Goal: Task Accomplishment & Management: Manage account settings

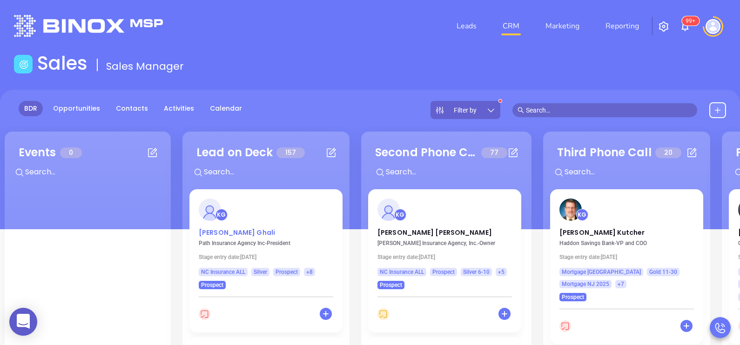
click at [220, 233] on p "[PERSON_NAME]" at bounding box center [266, 230] width 134 height 5
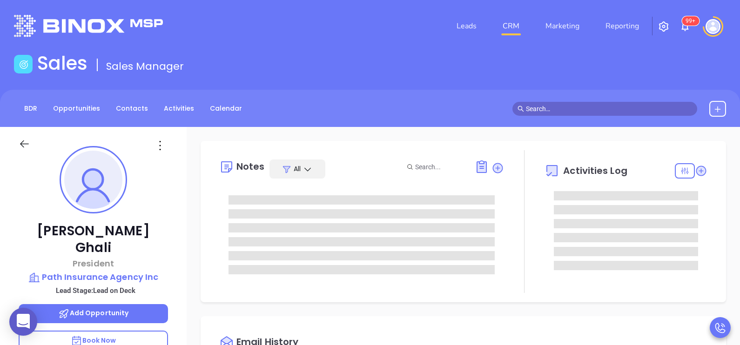
type input "[DATE]"
type input "[PERSON_NAME]"
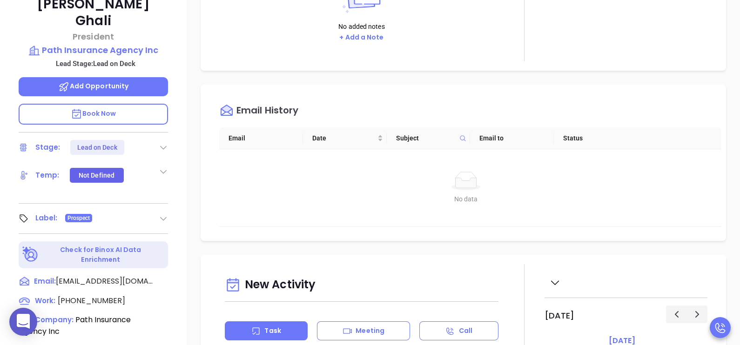
scroll to position [256, 0]
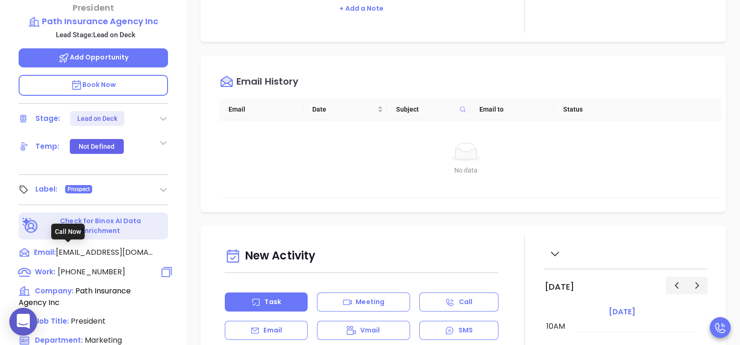
click at [101, 267] on span "[PHONE_NUMBER]" at bounding box center [91, 272] width 67 height 11
type input "[PHONE_NUMBER]"
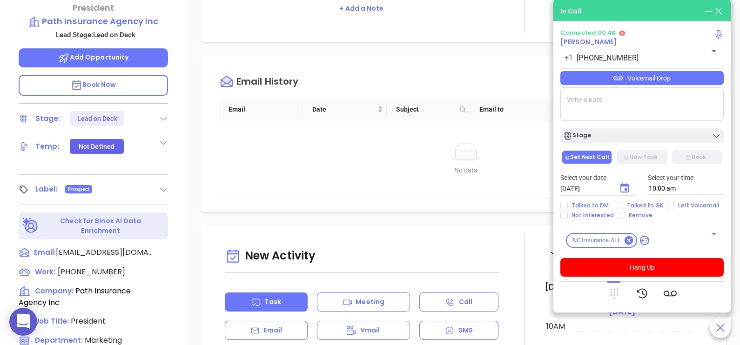
click at [616, 295] on icon at bounding box center [614, 294] width 8 height 10
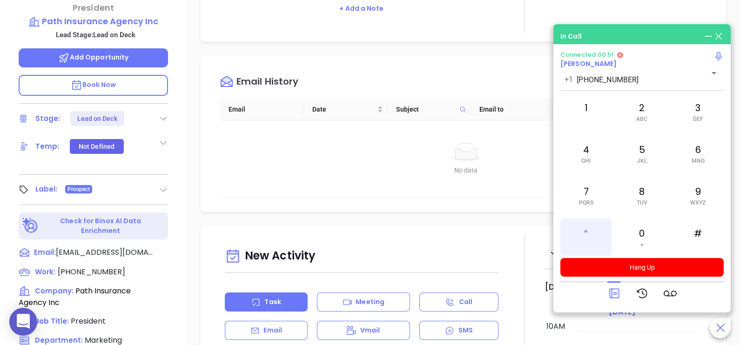
click at [596, 228] on div "*" at bounding box center [585, 237] width 51 height 37
click at [601, 160] on div "4 GHI" at bounding box center [585, 153] width 51 height 37
click at [645, 113] on div "2 ABC" at bounding box center [641, 111] width 51 height 37
click at [639, 154] on div "5 JKL" at bounding box center [641, 153] width 51 height 37
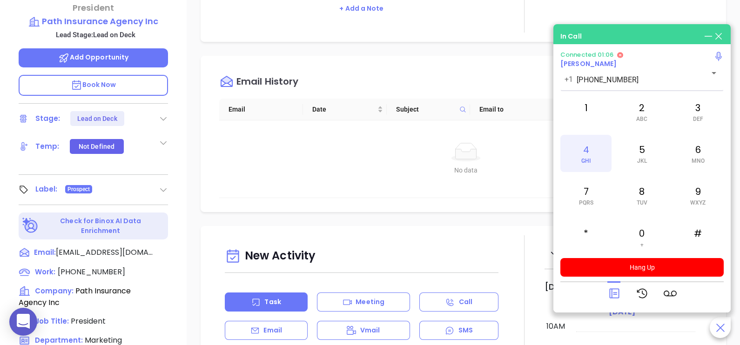
click at [579, 155] on div "4 GHI" at bounding box center [585, 153] width 51 height 37
click at [576, 114] on div "1" at bounding box center [585, 111] width 51 height 37
click at [584, 106] on div "1" at bounding box center [585, 111] width 51 height 37
click at [609, 297] on icon at bounding box center [614, 294] width 10 height 10
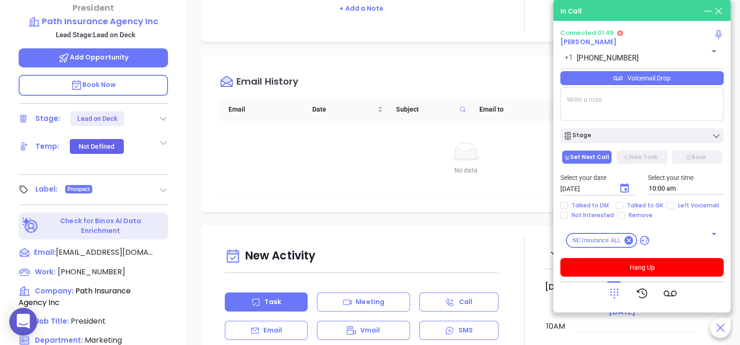
click at [635, 78] on div "Voicemail Drop" at bounding box center [641, 78] width 163 height 14
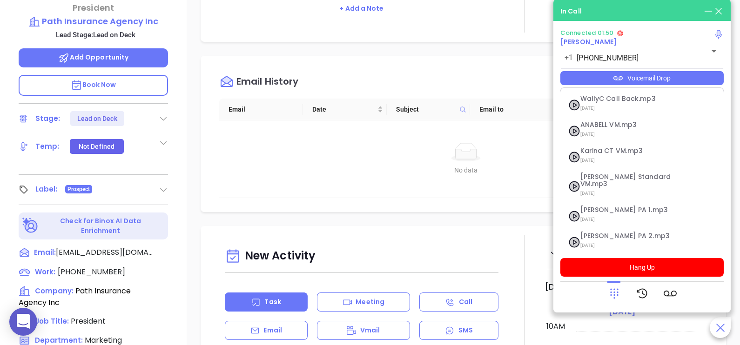
scroll to position [75, 0]
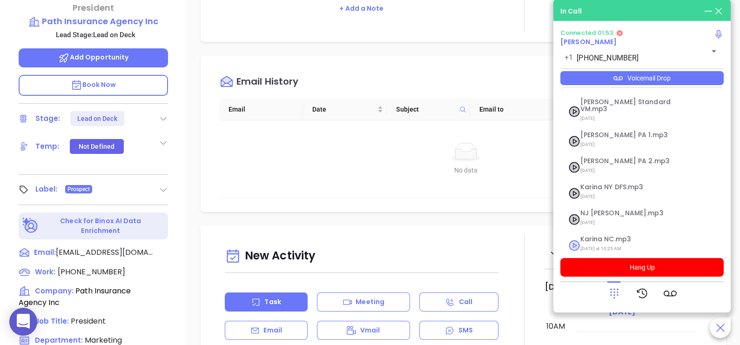
click at [611, 236] on span "Karina NC.mp3" at bounding box center [630, 239] width 100 height 7
checkbox input "true"
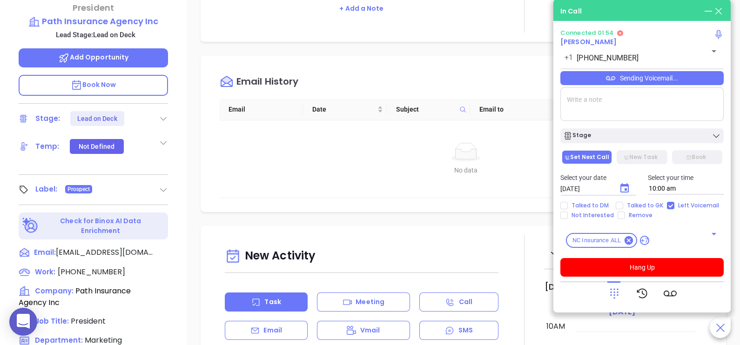
click at [612, 297] on icon at bounding box center [613, 293] width 13 height 13
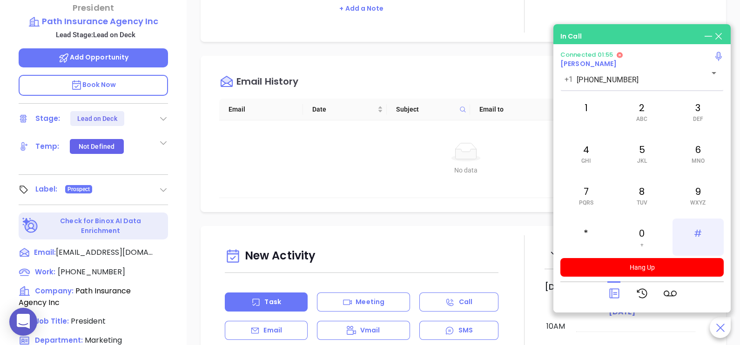
click at [691, 236] on div "#" at bounding box center [697, 237] width 51 height 37
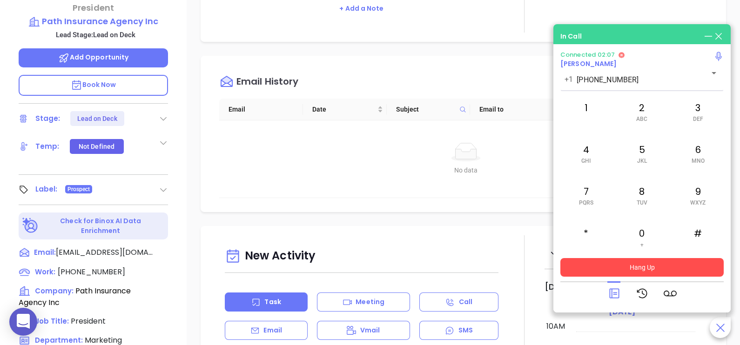
click at [644, 262] on button "Hang Up" at bounding box center [641, 267] width 163 height 19
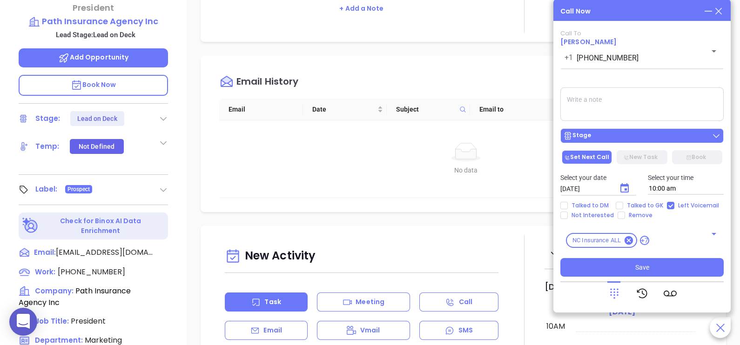
click at [658, 140] on div "Stage" at bounding box center [642, 135] width 158 height 9
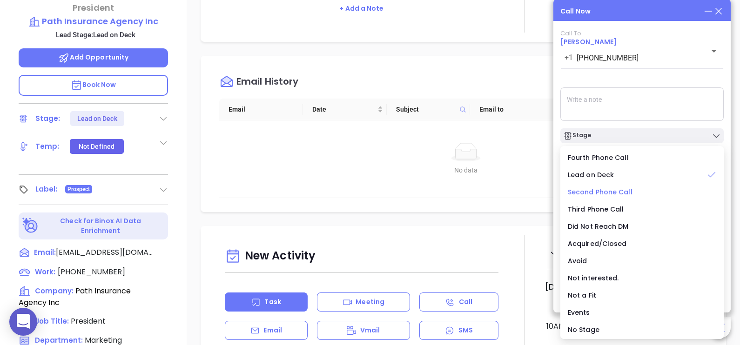
click at [623, 187] on span "Second Phone Call" at bounding box center [599, 191] width 65 height 9
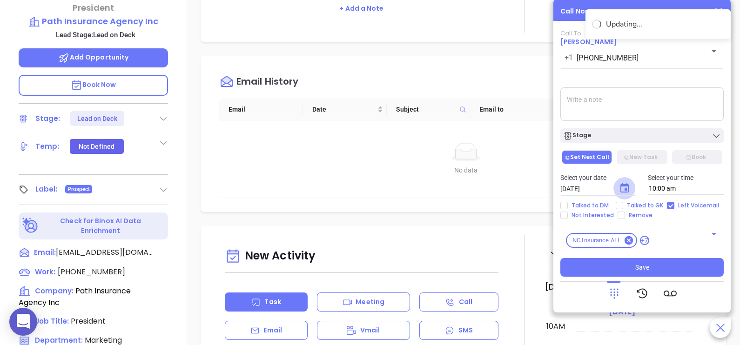
click at [623, 189] on icon "Choose date, selected date is Sep 12, 2025" at bounding box center [624, 188] width 11 height 11
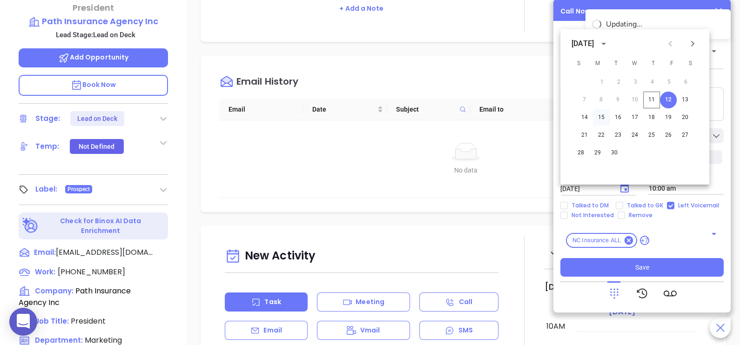
click at [599, 115] on button "15" at bounding box center [601, 117] width 17 height 17
type input "[DATE]"
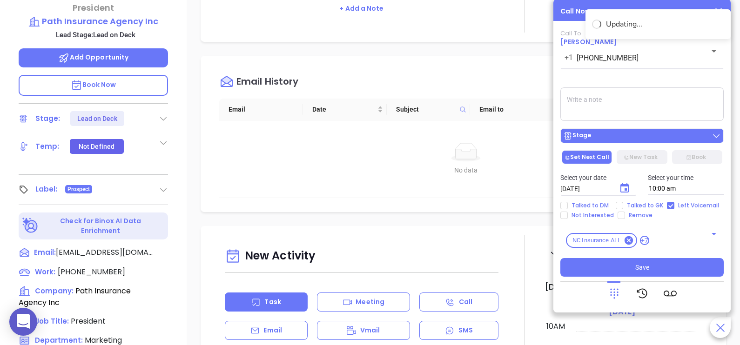
click at [627, 130] on button "Stage" at bounding box center [641, 135] width 163 height 15
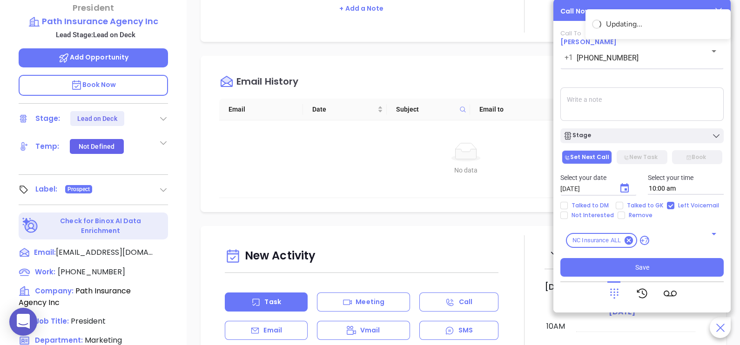
click at [653, 105] on textarea at bounding box center [641, 103] width 163 height 33
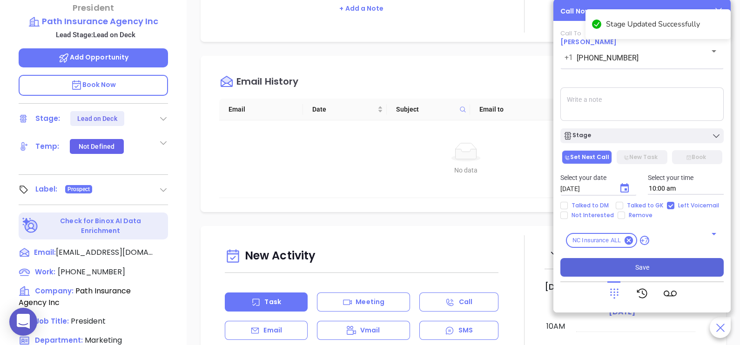
click at [649, 270] on button "Save" at bounding box center [641, 267] width 163 height 19
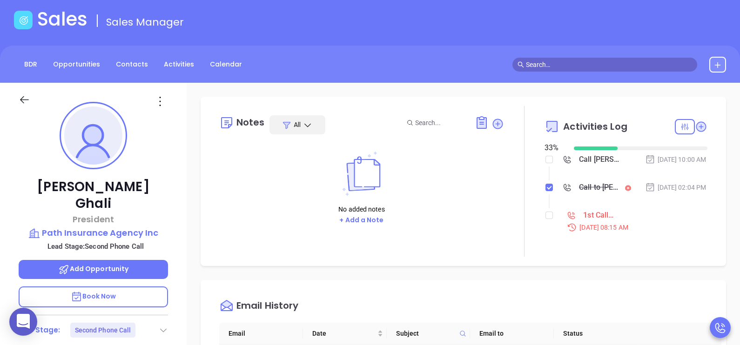
scroll to position [46, 0]
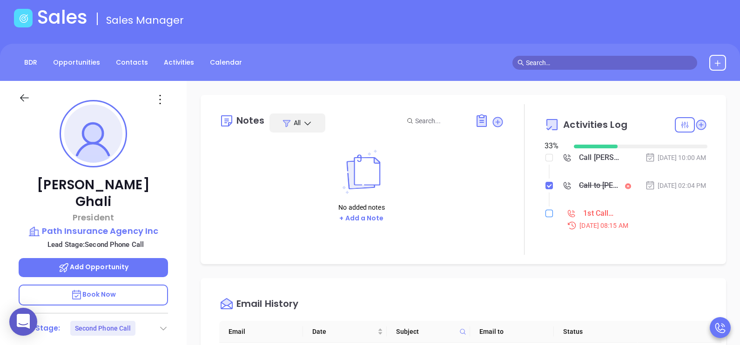
click at [545, 217] on input "checkbox" at bounding box center [548, 213] width 7 height 7
checkbox input "true"
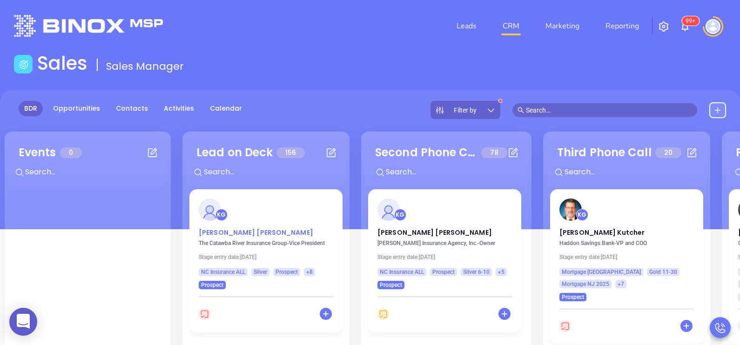
click at [228, 233] on p "[PERSON_NAME]" at bounding box center [266, 230] width 134 height 5
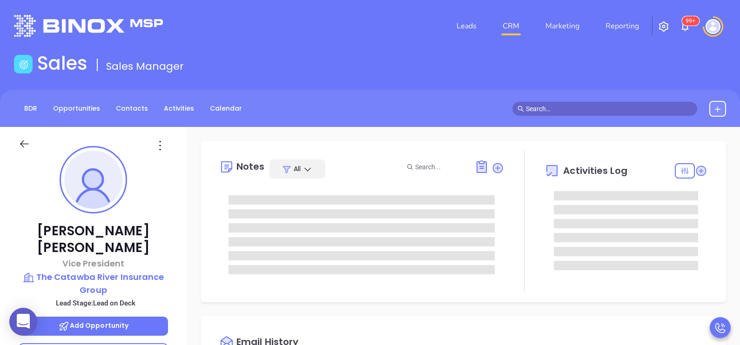
scroll to position [270, 0]
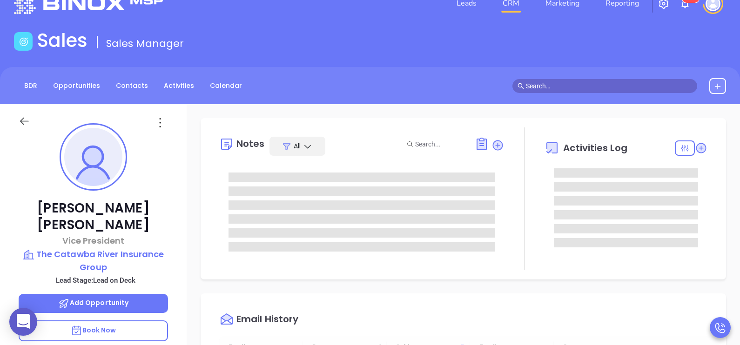
type input "[PERSON_NAME]"
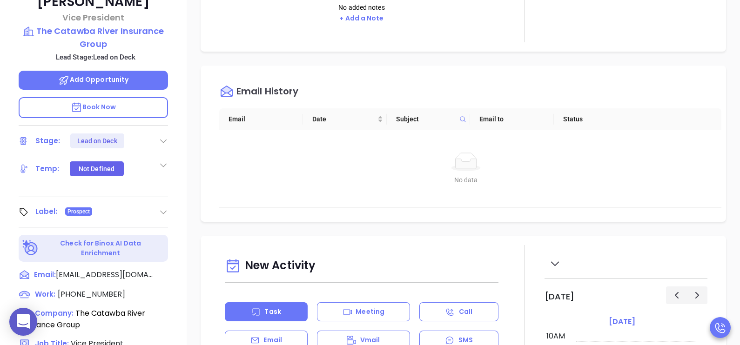
scroll to position [256, 0]
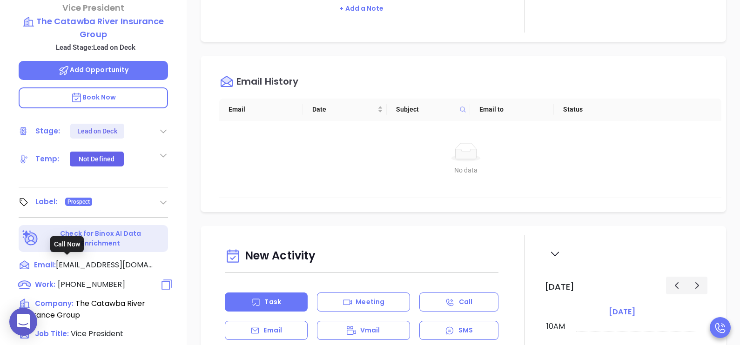
click at [108, 279] on span "[PHONE_NUMBER]" at bounding box center [91, 284] width 67 height 11
type input "[PHONE_NUMBER]"
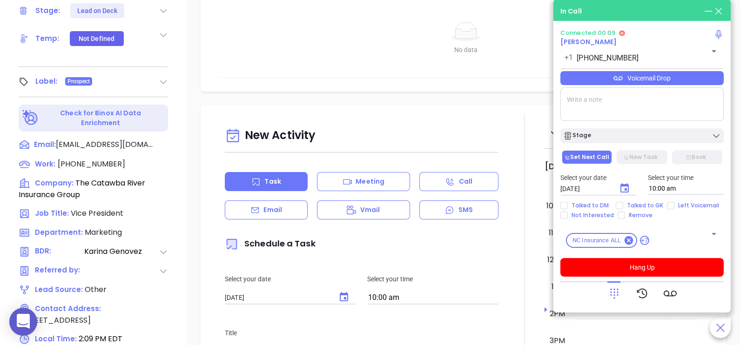
scroll to position [340, 0]
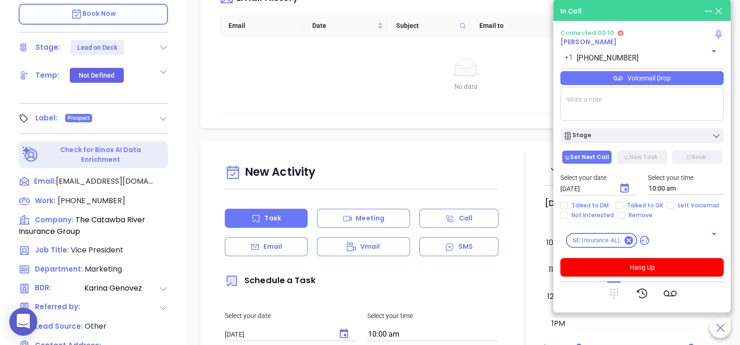
click at [616, 293] on icon at bounding box center [613, 293] width 13 height 13
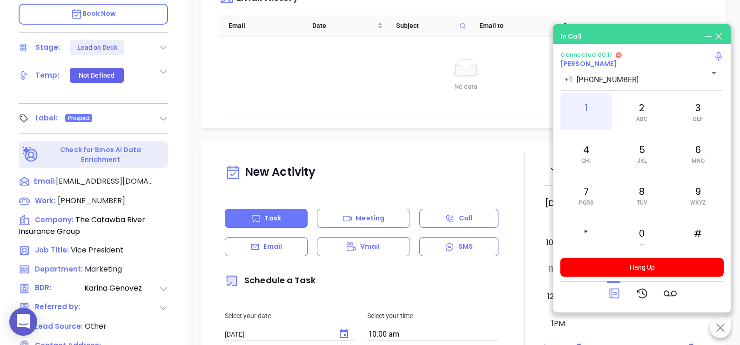
click at [587, 100] on div "1" at bounding box center [585, 111] width 51 height 37
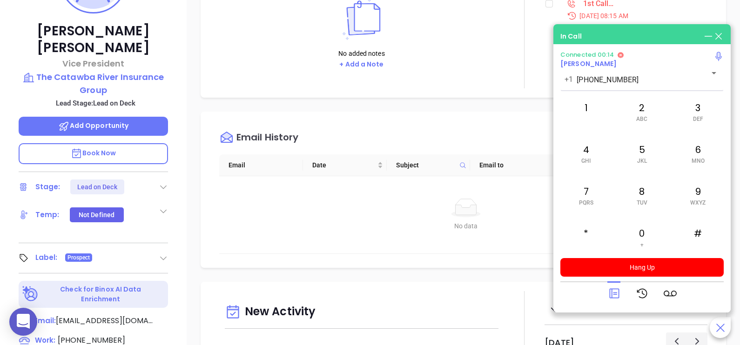
scroll to position [177, 0]
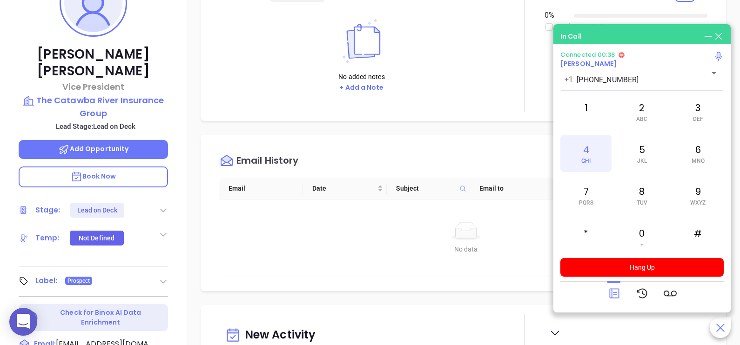
click at [599, 156] on div "4 GHI" at bounding box center [585, 153] width 51 height 37
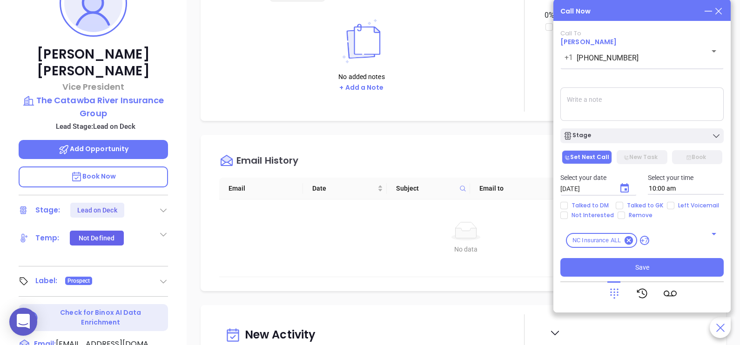
click at [631, 109] on textarea at bounding box center [641, 103] width 163 height 33
paste textarea "GK informed that DM is out of the office this month, but provided me another em…"
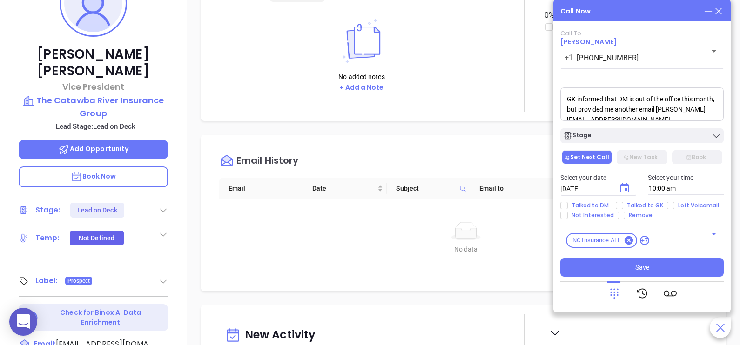
type textarea "GK informed that DM is out of the office this month, but provided me another em…"
click at [628, 202] on span "Talked to GK" at bounding box center [645, 205] width 44 height 7
click at [623, 202] on input "Talked to GK" at bounding box center [618, 205] width 7 height 7
checkbox input "true"
click at [623, 188] on icon "Choose date, selected date is Sep 12, 2025" at bounding box center [624, 188] width 11 height 11
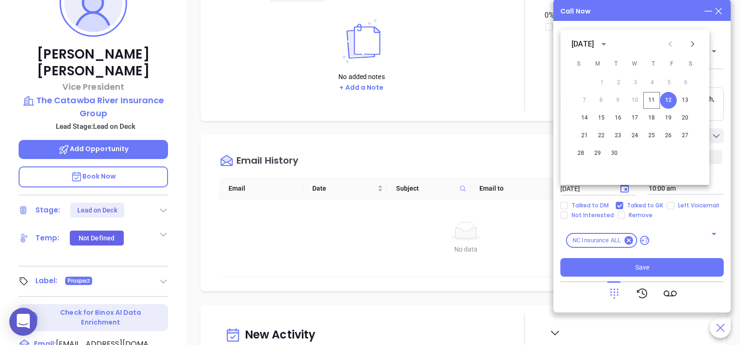
click at [696, 45] on icon "Next month" at bounding box center [692, 44] width 11 height 11
click at [634, 84] on button "1" at bounding box center [637, 82] width 17 height 17
type input "[DATE]"
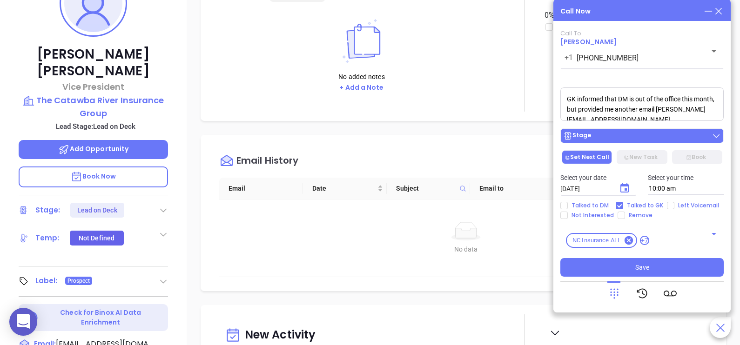
click at [655, 140] on div "Stage" at bounding box center [642, 135] width 158 height 9
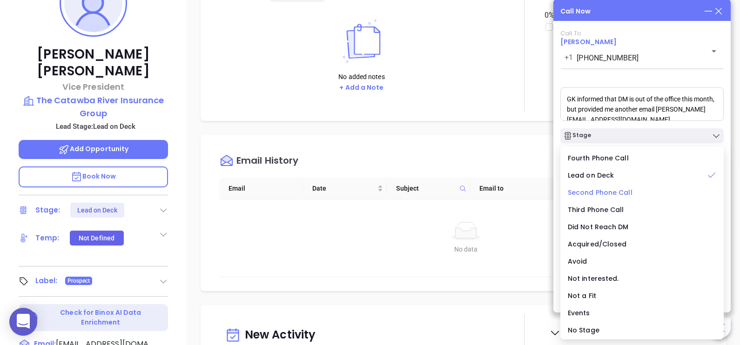
click at [622, 193] on span "Second Phone Call" at bounding box center [599, 192] width 65 height 9
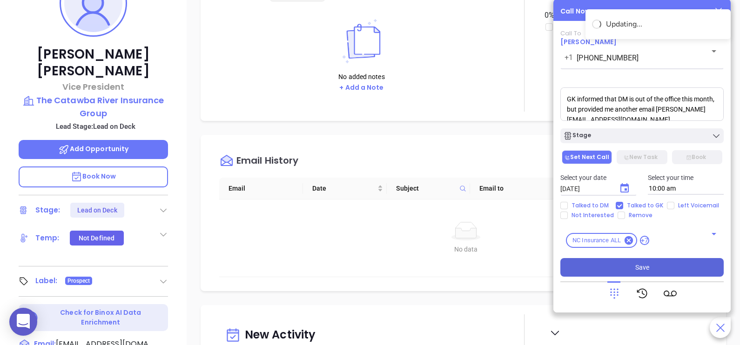
click at [672, 260] on button "Save" at bounding box center [641, 267] width 163 height 19
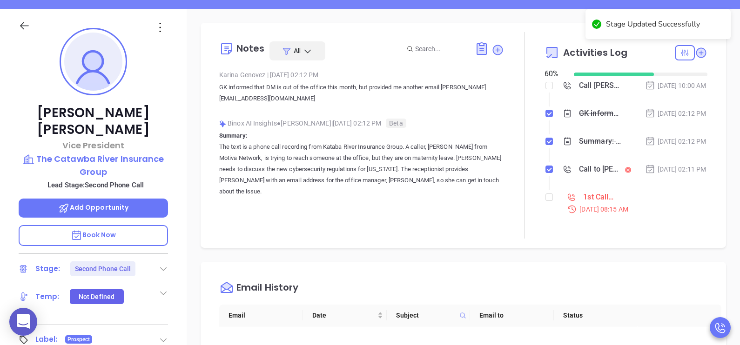
scroll to position [84, 0]
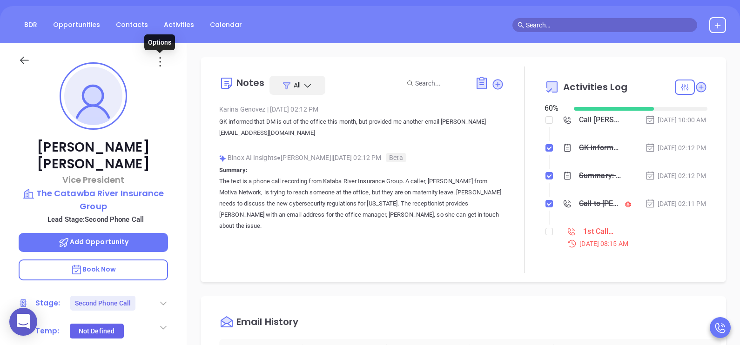
click at [163, 60] on icon at bounding box center [160, 61] width 15 height 15
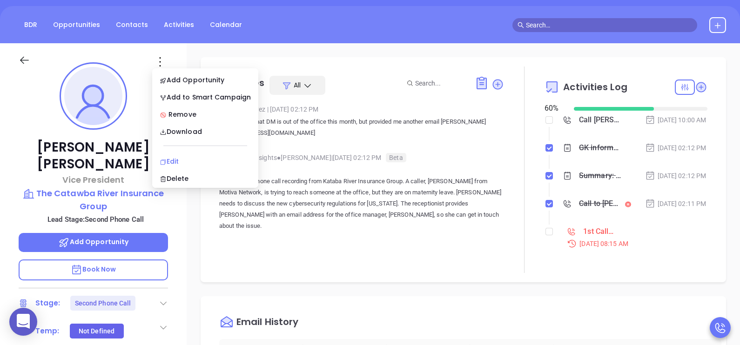
click at [176, 156] on div "Edit" at bounding box center [205, 161] width 91 height 10
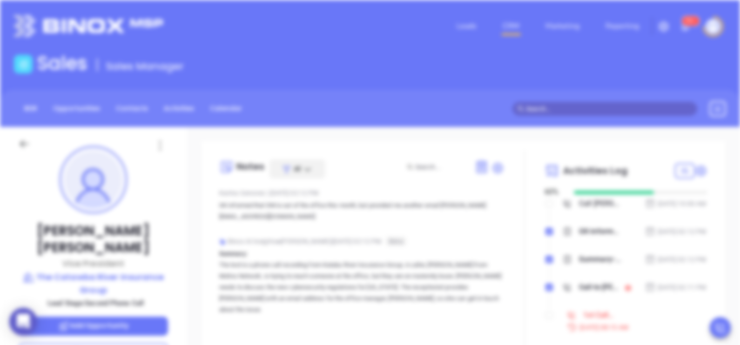
scroll to position [0, 0]
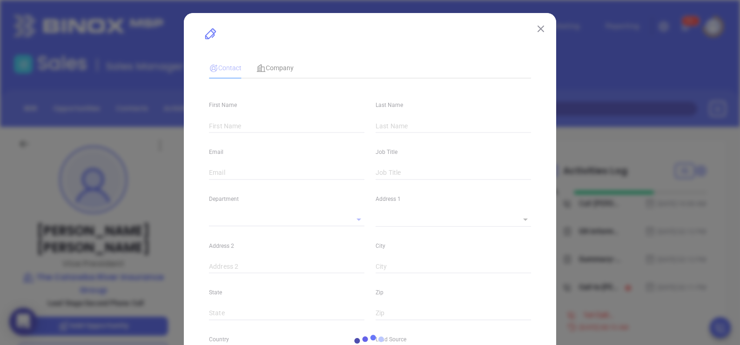
type input "[PERSON_NAME]"
type input "[EMAIL_ADDRESS][DOMAIN_NAME]"
type input "Vice President"
type input "1"
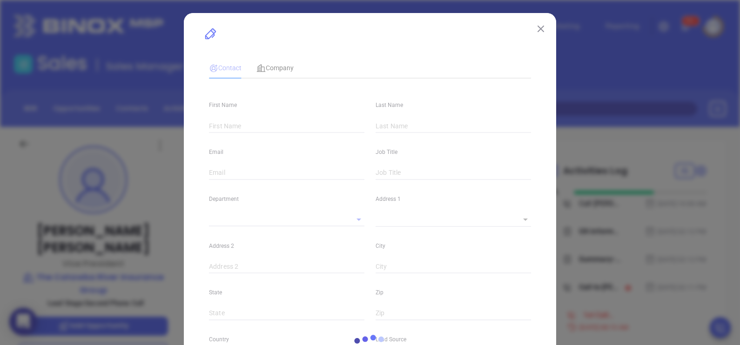
type input "[DOMAIN_NAME][URL]"
type input "Marketing"
type input "Other"
type input "[PERSON_NAME]"
type input "Second Phone Call"
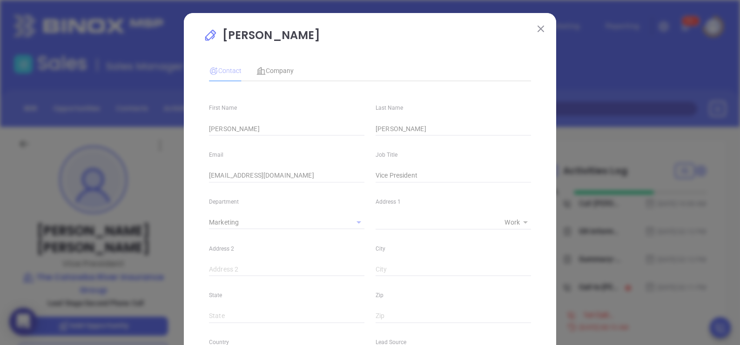
type input "[PHONE_NUMBER]"
type input "1"
click at [176, 156] on div "[PERSON_NAME] loading Contact Company First Name [PERSON_NAME] Last Name [PERSO…" at bounding box center [370, 172] width 740 height 345
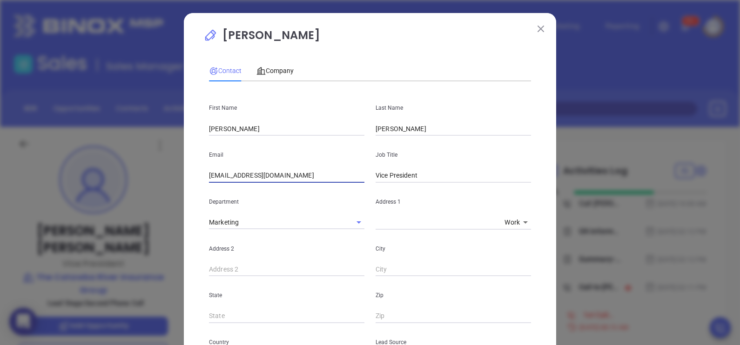
click at [267, 172] on input "[EMAIL_ADDRESS][DOMAIN_NAME]" at bounding box center [286, 176] width 155 height 14
click at [320, 179] on input "[EMAIL_ADDRESS][DOMAIN_NAME]" at bounding box center [286, 176] width 155 height 14
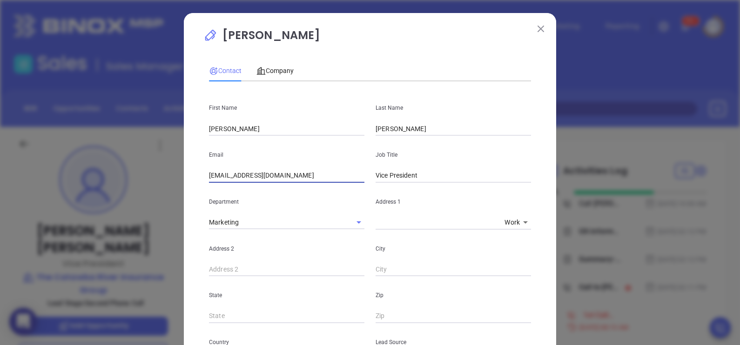
click at [320, 179] on input "[EMAIL_ADDRESS][DOMAIN_NAME]" at bounding box center [286, 176] width 155 height 14
paste input "[PERSON_NAME]"
type input "[PERSON_NAME][EMAIL_ADDRESS][DOMAIN_NAME]"
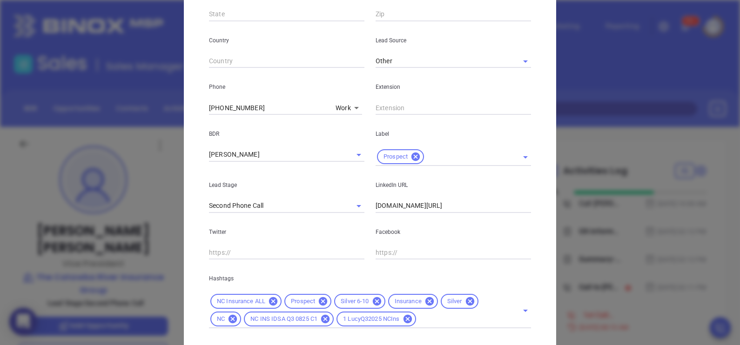
scroll to position [355, 0]
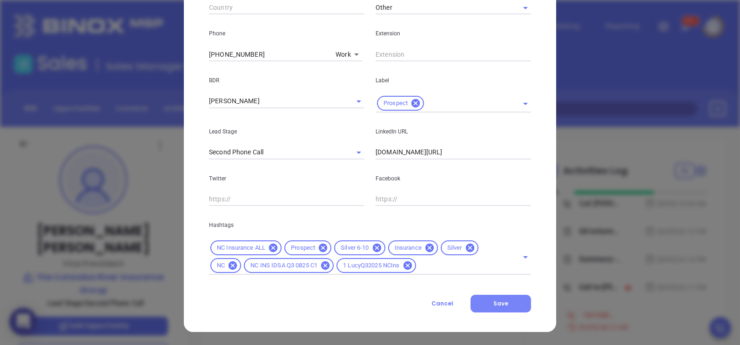
click at [501, 302] on span "Save" at bounding box center [500, 304] width 15 height 8
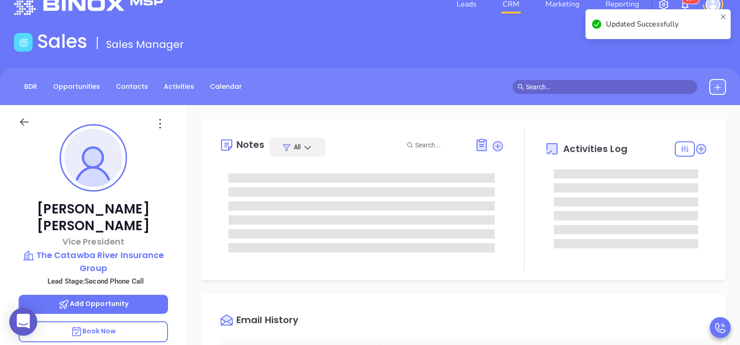
scroll to position [23, 0]
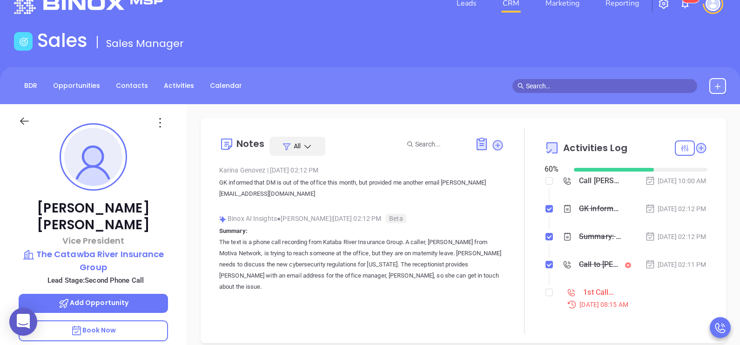
click at [428, 58] on main "Sales Sales Manager BDR Opportunities Contacts Activities Calendar Call Now Cal…" at bounding box center [370, 282] width 740 height 507
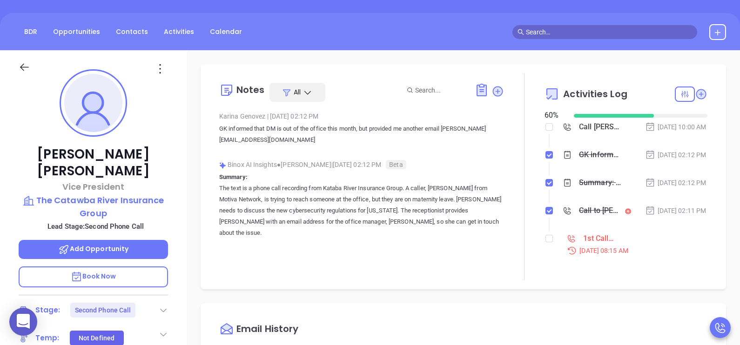
scroll to position [70, 0]
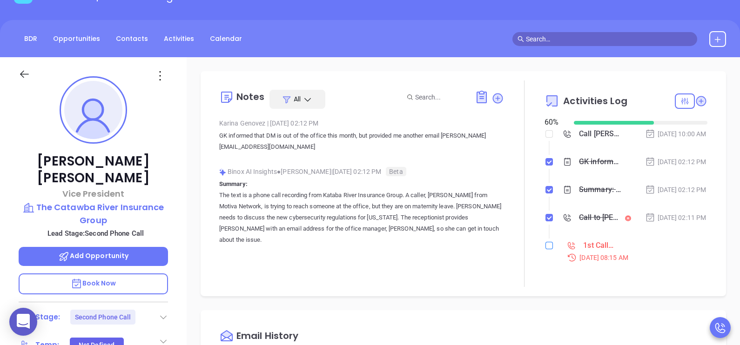
click at [545, 249] on input "checkbox" at bounding box center [548, 245] width 7 height 7
checkbox input "true"
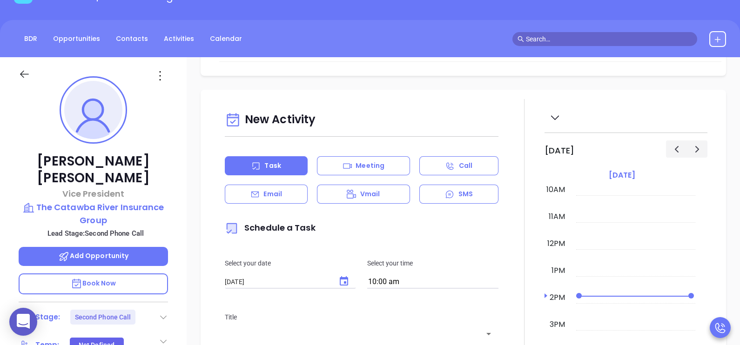
scroll to position [395, 0]
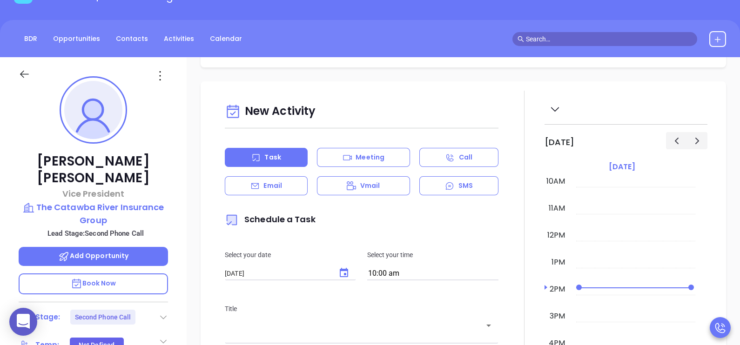
click at [286, 190] on div "Task Meeting Call Email Vmail SMS" at bounding box center [362, 171] width 274 height 47
click at [284, 195] on div "Email" at bounding box center [266, 185] width 83 height 19
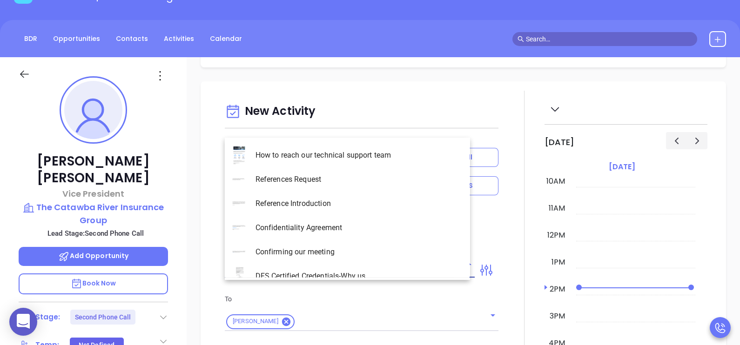
click at [342, 277] on input "text" at bounding box center [343, 270] width 236 height 13
type input "[PERSON_NAME]"
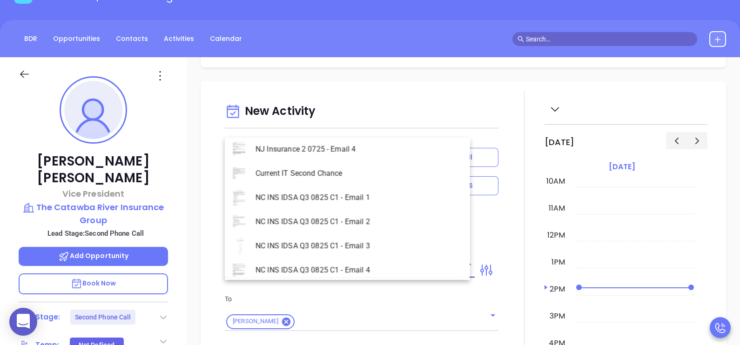
scroll to position [449, 0]
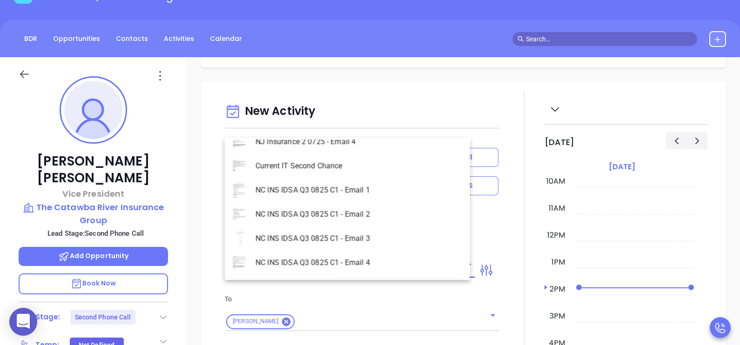
click at [353, 193] on li "NC INS IDSA Q3 0825 C1 - Email 1" at bounding box center [347, 190] width 245 height 24
type input "NC INS IDSA Q3 0825 C1 - Email 1"
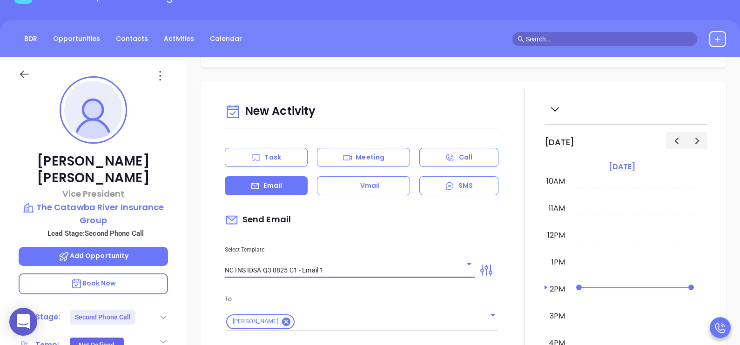
type input "[PERSON_NAME] , did you know [US_STATE]'s data protection act is now being enfo…"
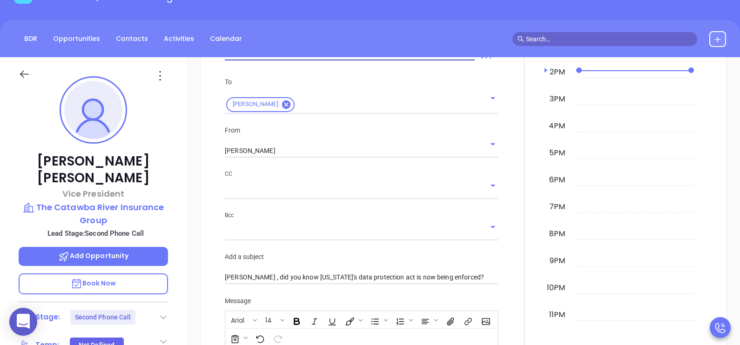
scroll to position [639, 0]
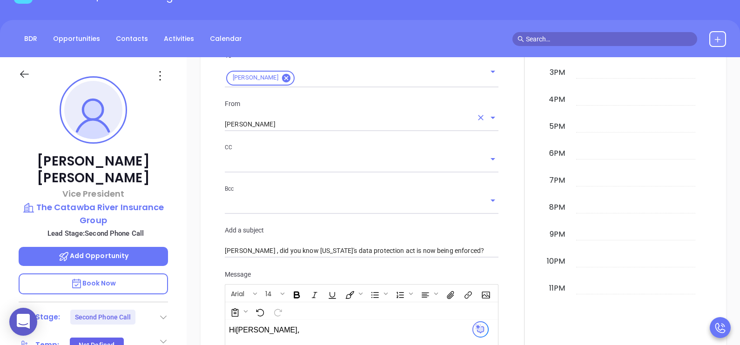
type input "NC INS IDSA Q3 0825 C1 - Email 1"
click at [292, 131] on input "[PERSON_NAME]" at bounding box center [348, 124] width 247 height 13
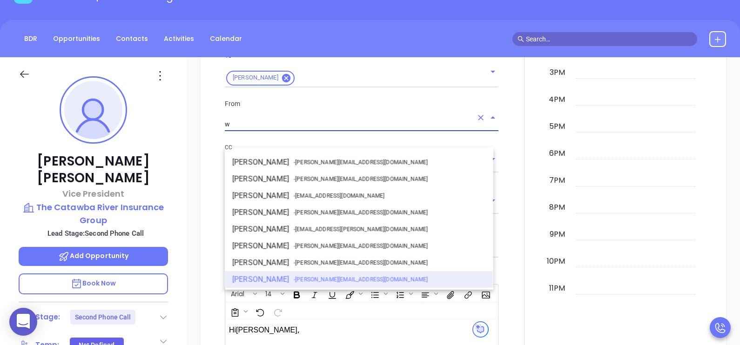
scroll to position [0, 0]
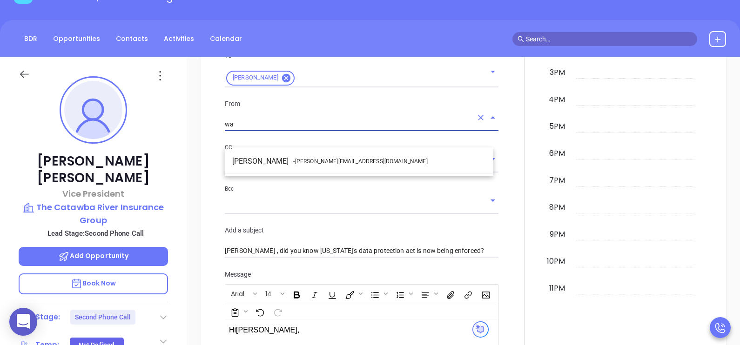
click at [305, 160] on span "- [PERSON_NAME][EMAIL_ADDRESS][DOMAIN_NAME]" at bounding box center [360, 161] width 134 height 8
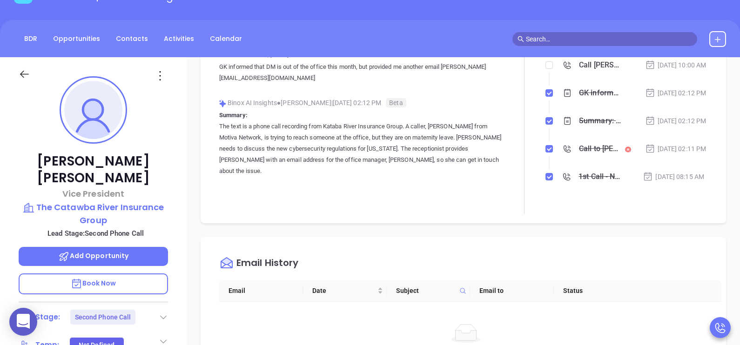
scroll to position [83, 0]
type input "[PERSON_NAME]"
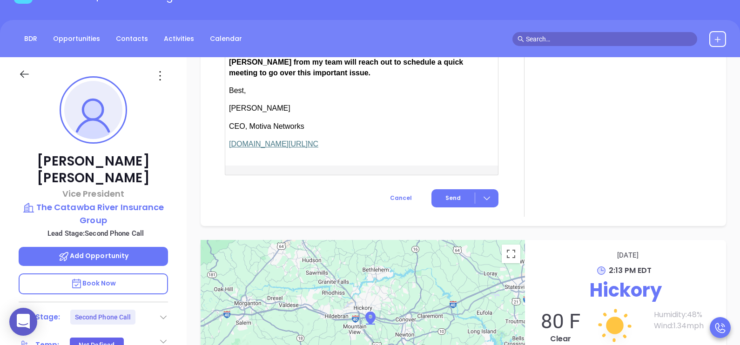
scroll to position [1162, 0]
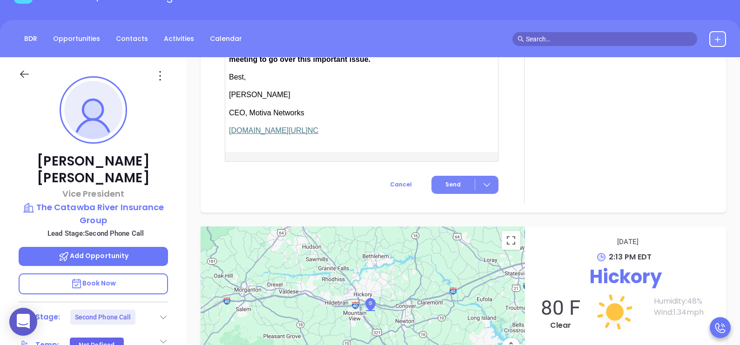
click at [453, 189] on span "Send" at bounding box center [452, 184] width 15 height 8
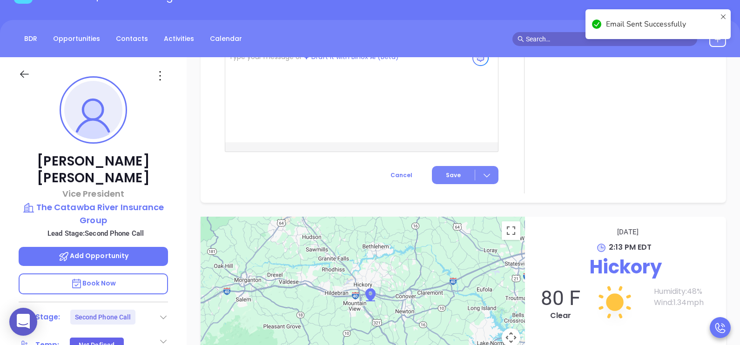
scroll to position [863, 0]
click at [165, 85] on div at bounding box center [93, 73] width 160 height 33
click at [161, 74] on icon at bounding box center [160, 75] width 15 height 15
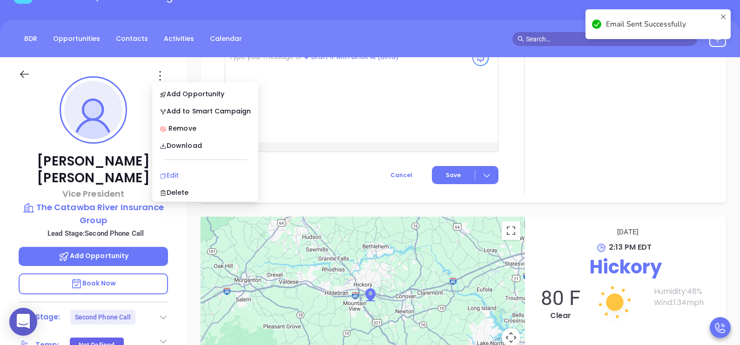
click at [190, 171] on div "Edit" at bounding box center [205, 175] width 91 height 10
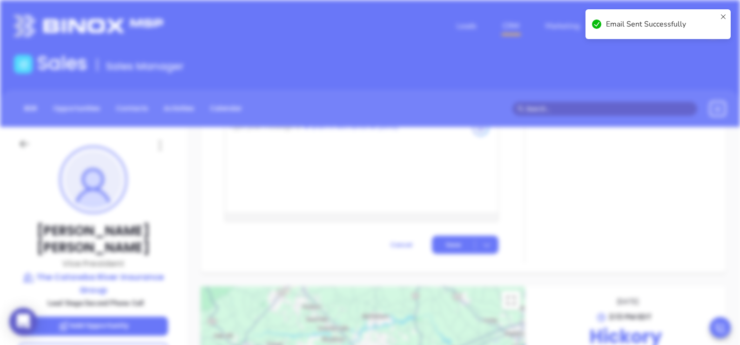
scroll to position [0, 0]
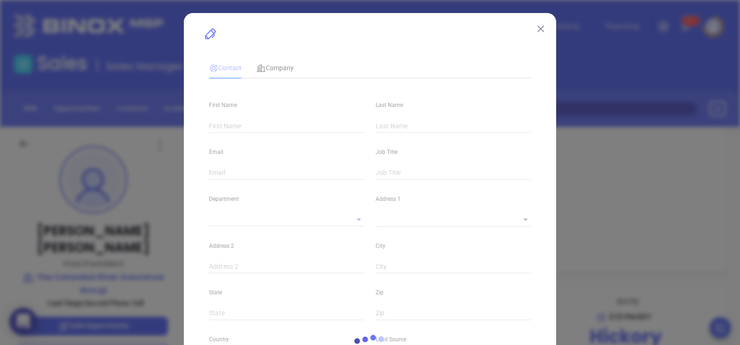
type input "[PERSON_NAME]"
type input "[PERSON_NAME][EMAIL_ADDRESS][DOMAIN_NAME]"
type input "Vice President"
type input "1"
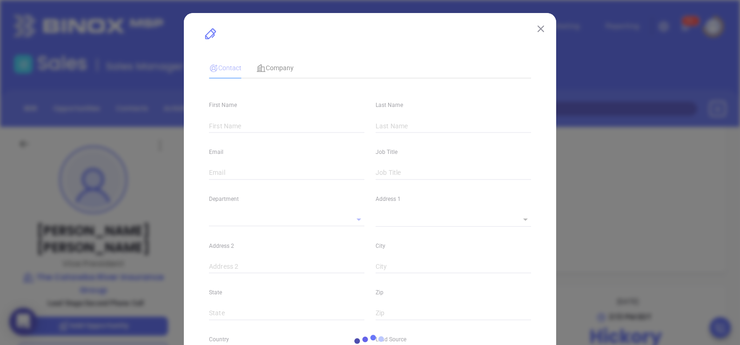
type input "[DOMAIN_NAME][URL]"
type input "Marketing"
type input "Other"
type input "[PERSON_NAME]"
type input "Second Phone Call"
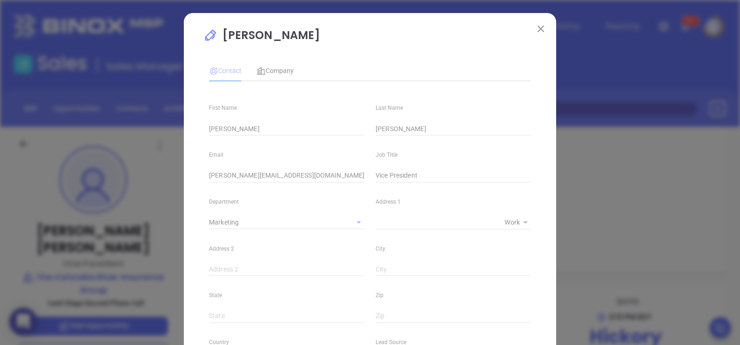
type input "[PHONE_NUMBER]"
type input "1"
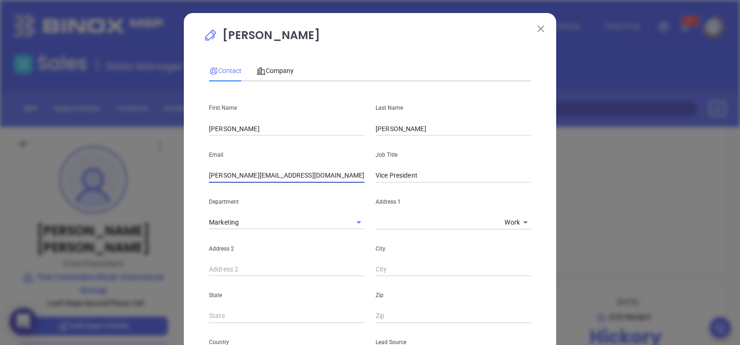
click at [314, 171] on input "[PERSON_NAME][EMAIL_ADDRESS][DOMAIN_NAME]" at bounding box center [286, 176] width 155 height 14
paste input "ehamby"
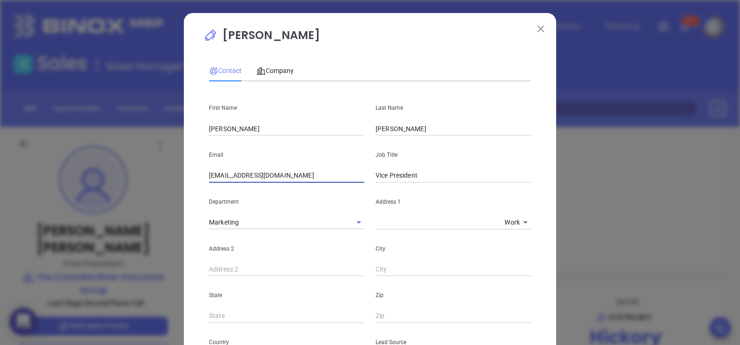
type input "[EMAIL_ADDRESS][DOMAIN_NAME]"
click at [730, 228] on div "[PERSON_NAME] Contact Company First Name [PERSON_NAME] Last Name [PERSON_NAME] …" at bounding box center [370, 172] width 740 height 345
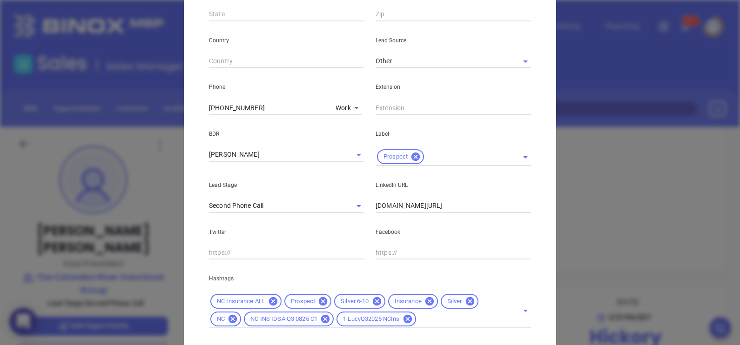
scroll to position [355, 0]
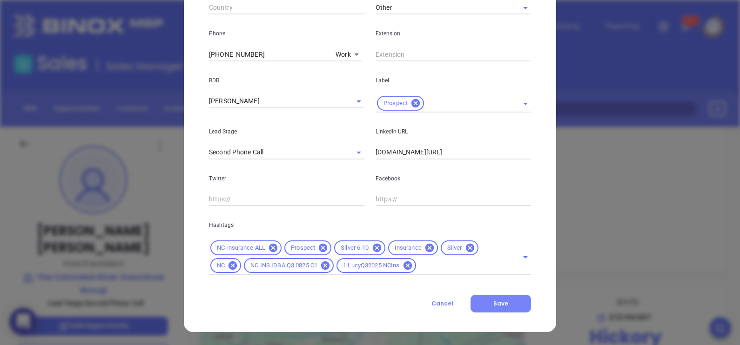
click at [505, 306] on button "Save" at bounding box center [500, 304] width 60 height 18
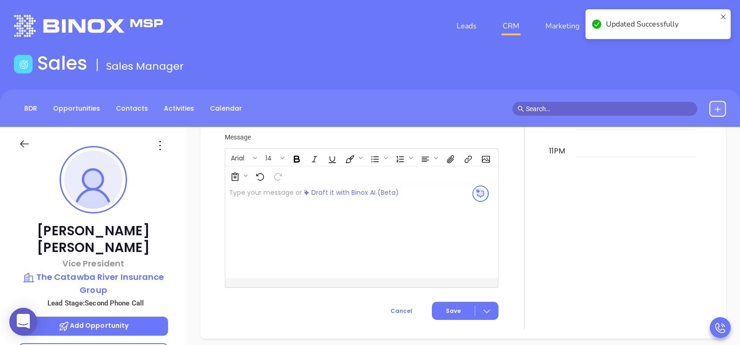
scroll to position [939, 0]
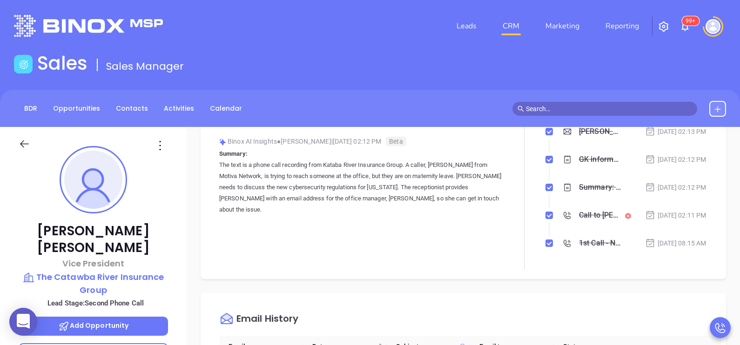
scroll to position [0, 0]
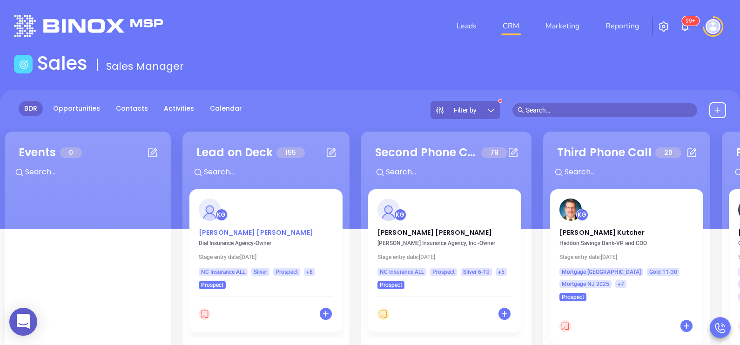
click at [233, 232] on p "[PERSON_NAME]" at bounding box center [266, 230] width 134 height 5
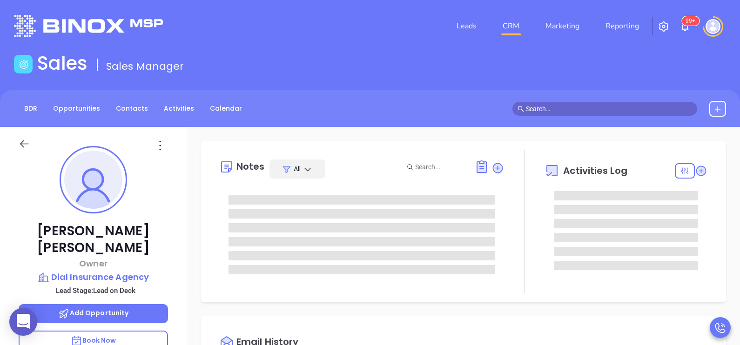
type input "[DATE]"
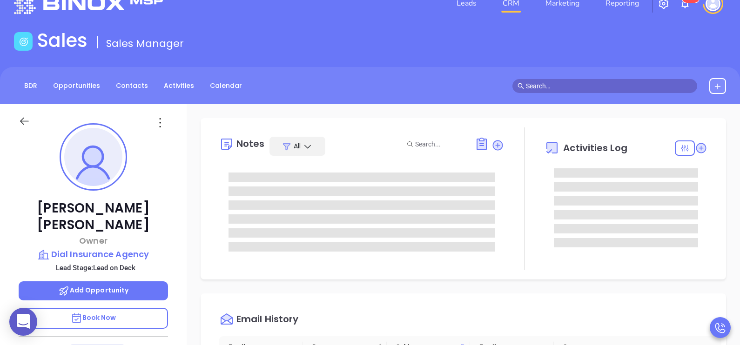
type input "[PERSON_NAME]"
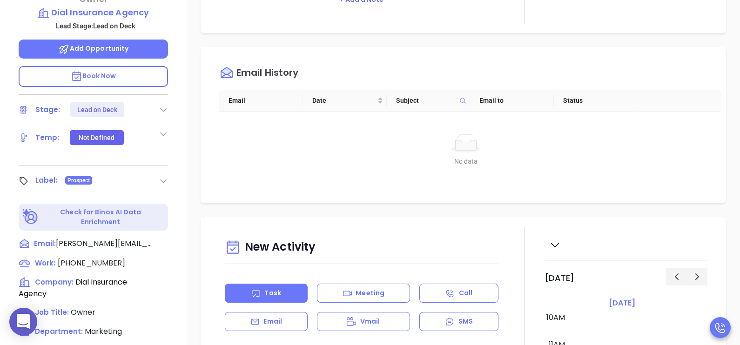
scroll to position [279, 0]
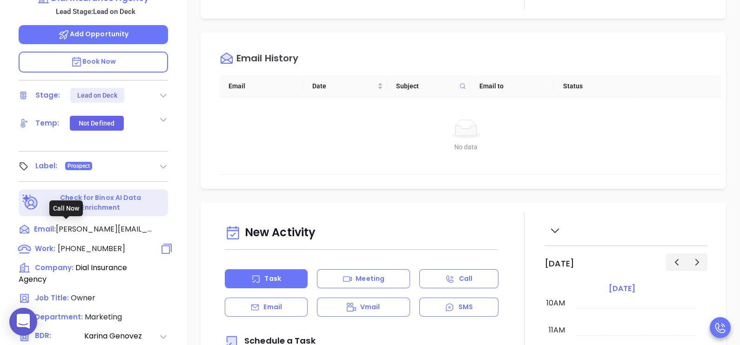
click at [97, 243] on span "[PHONE_NUMBER]" at bounding box center [91, 248] width 67 height 11
type input "[PHONE_NUMBER]"
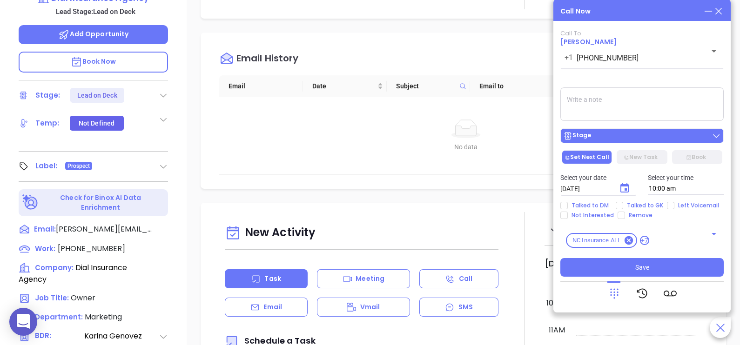
click at [648, 139] on div "Stage" at bounding box center [642, 135] width 158 height 9
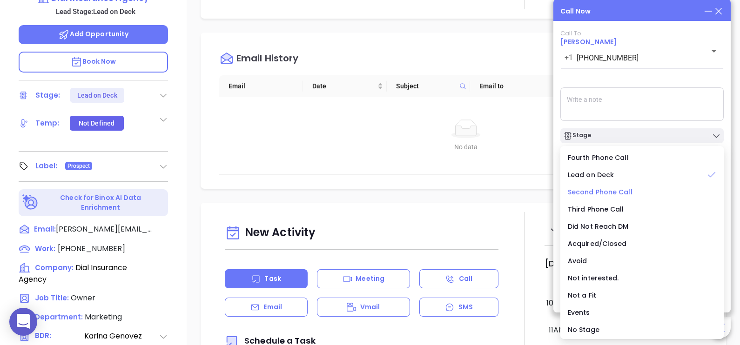
click at [607, 184] on li "Second Phone Call" at bounding box center [642, 192] width 160 height 20
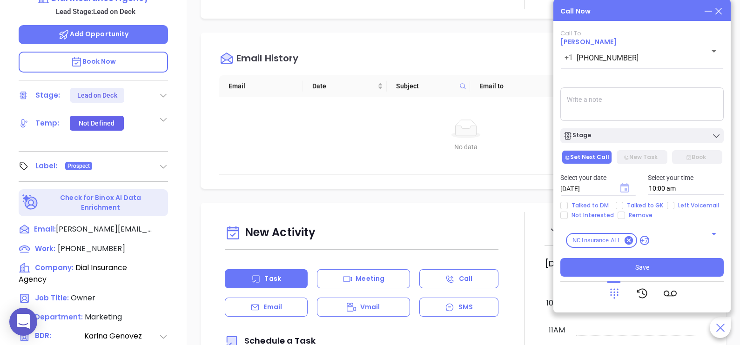
click at [624, 186] on icon "Choose date, selected date is Sep 12, 2025" at bounding box center [624, 187] width 8 height 9
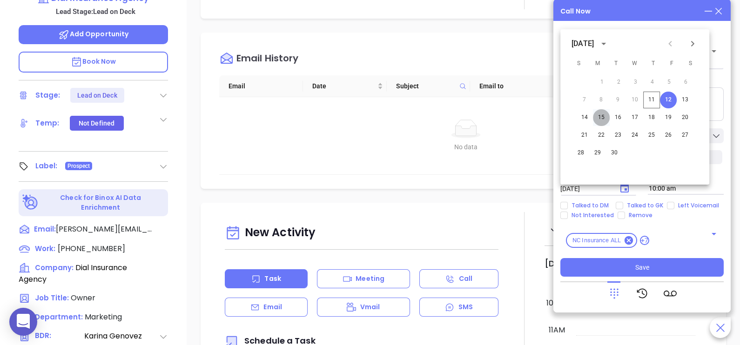
click at [604, 121] on button "15" at bounding box center [601, 117] width 17 height 17
type input "[DATE]"
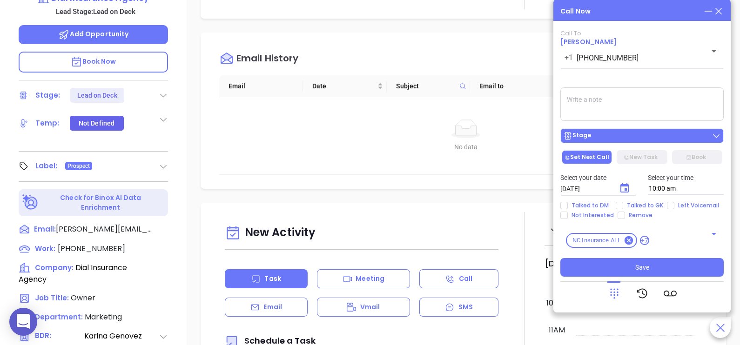
click at [625, 137] on div "Stage" at bounding box center [642, 135] width 158 height 9
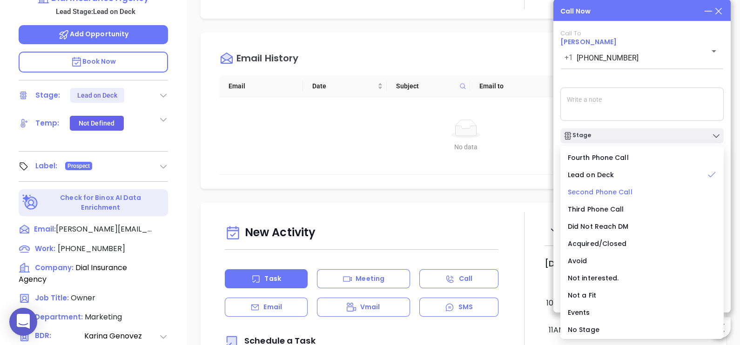
click at [612, 192] on span "Second Phone Call" at bounding box center [599, 191] width 65 height 9
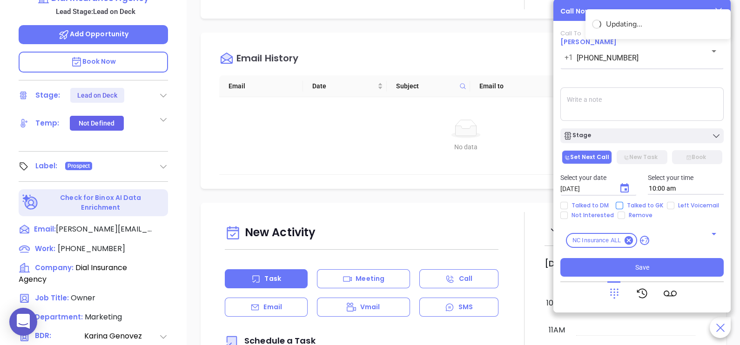
click at [646, 201] on div "Select your date [DATE] ​ Select your time 10:00 am" at bounding box center [641, 184] width 174 height 36
click at [627, 206] on span "Talked to GK" at bounding box center [645, 205] width 44 height 7
click at [623, 206] on input "Talked to GK" at bounding box center [618, 205] width 7 height 7
checkbox input "true"
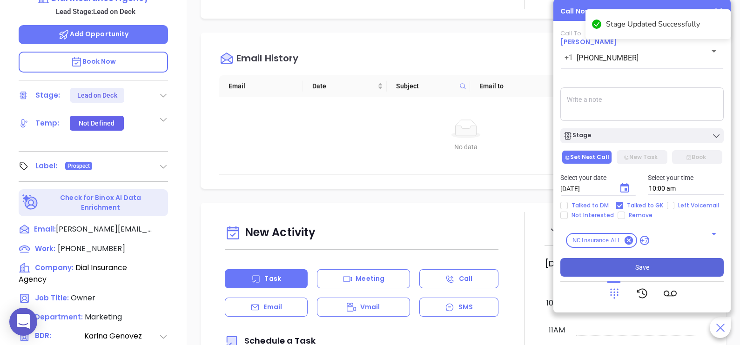
click at [646, 266] on span "Save" at bounding box center [642, 267] width 14 height 10
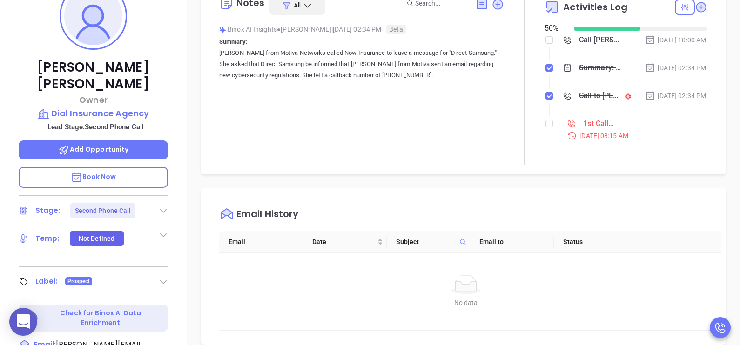
scroll to position [163, 0]
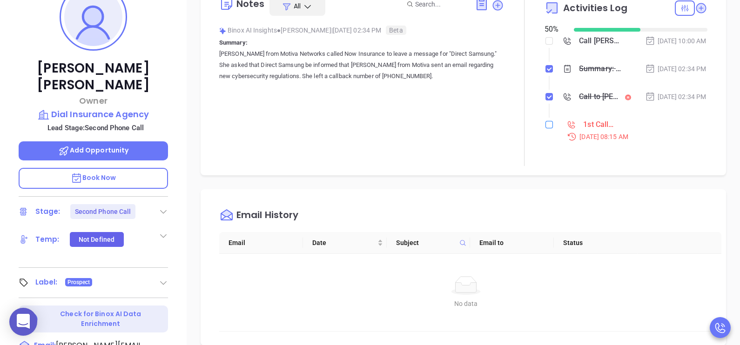
click at [545, 128] on input "checkbox" at bounding box center [548, 124] width 7 height 7
checkbox input "true"
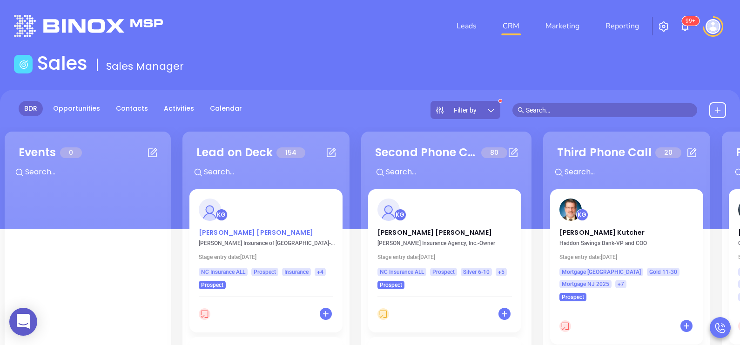
click at [221, 233] on p "[PERSON_NAME]" at bounding box center [266, 230] width 134 height 5
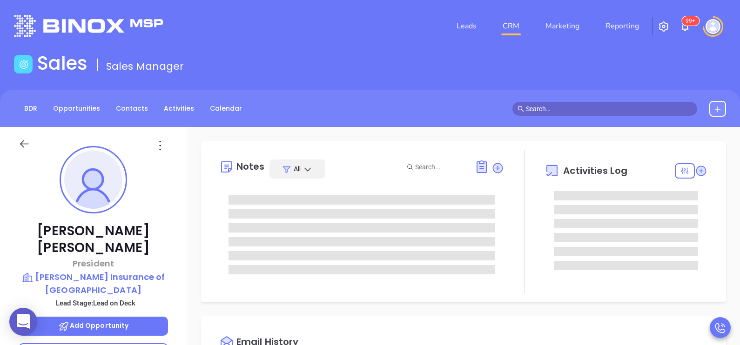
scroll to position [270, 0]
type input "[PERSON_NAME]"
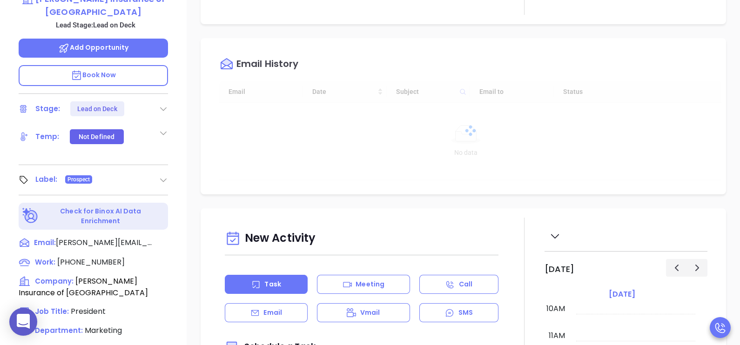
scroll to position [279, 0]
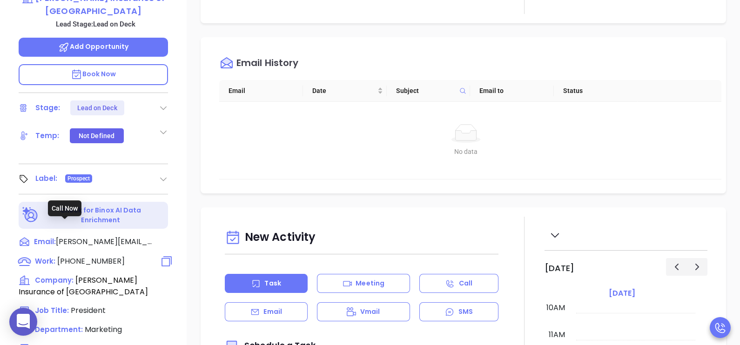
click at [88, 256] on span "[PHONE_NUMBER]" at bounding box center [90, 261] width 67 height 11
type input "[PHONE_NUMBER]"
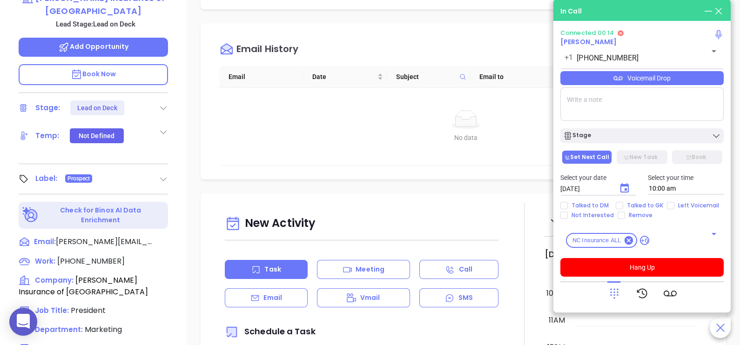
click at [609, 300] on icon at bounding box center [613, 293] width 13 height 13
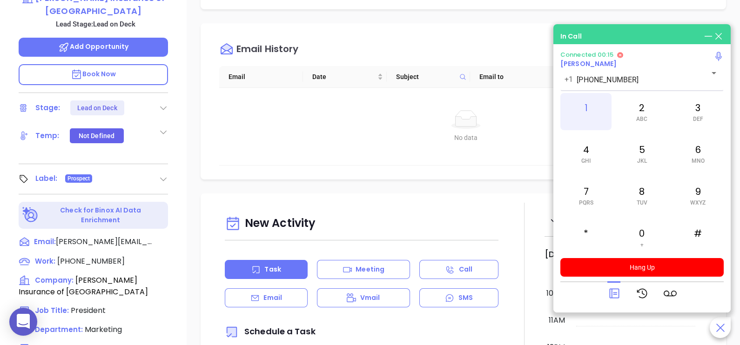
click at [592, 112] on div "1" at bounding box center [585, 111] width 51 height 37
click at [644, 115] on div "2 ABC" at bounding box center [641, 111] width 51 height 37
click at [612, 294] on icon at bounding box center [614, 294] width 10 height 10
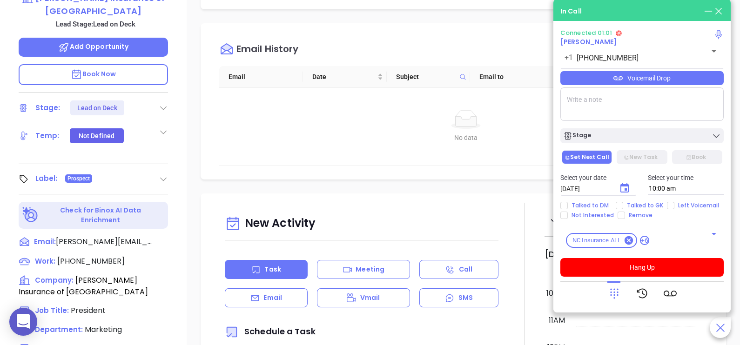
click at [703, 85] on div "Voicemail Drop" at bounding box center [641, 78] width 163 height 14
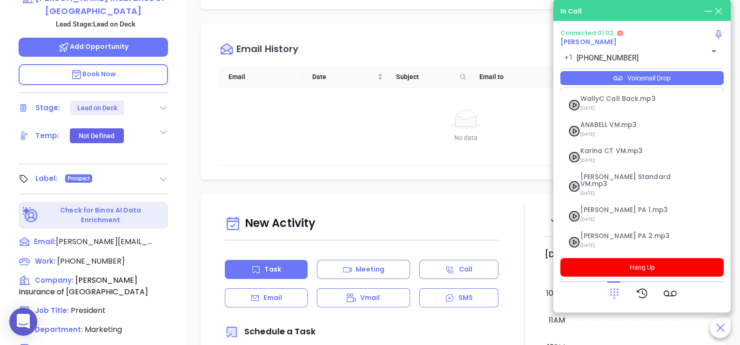
scroll to position [75, 0]
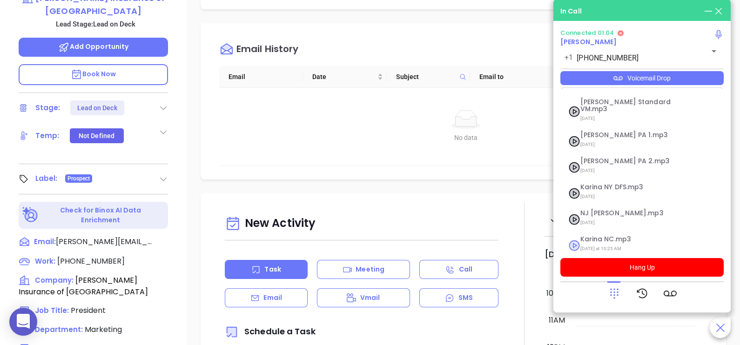
click at [621, 243] on span "[DATE] at 10:25 AM" at bounding box center [630, 249] width 100 height 12
checkbox input "true"
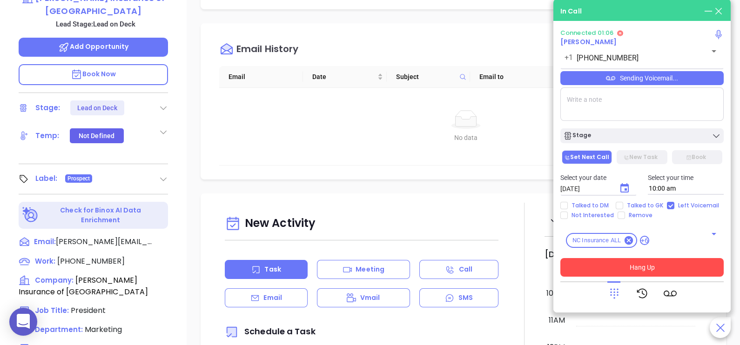
click at [632, 268] on button "Hang Up" at bounding box center [641, 267] width 163 height 19
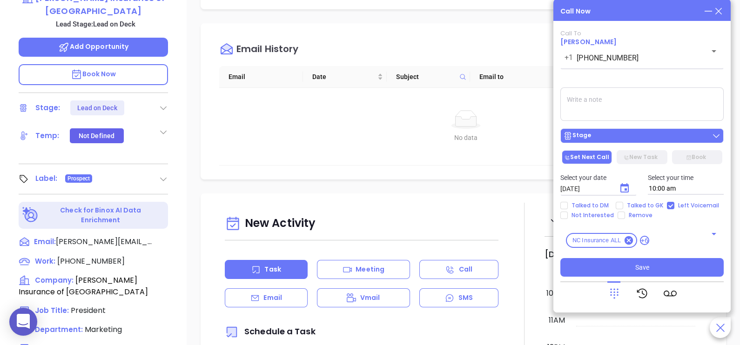
click at [644, 138] on div "Stage" at bounding box center [642, 135] width 158 height 9
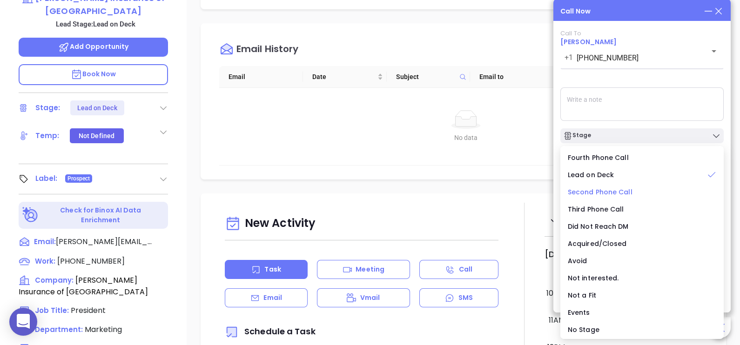
click at [619, 190] on span "Second Phone Call" at bounding box center [599, 191] width 65 height 9
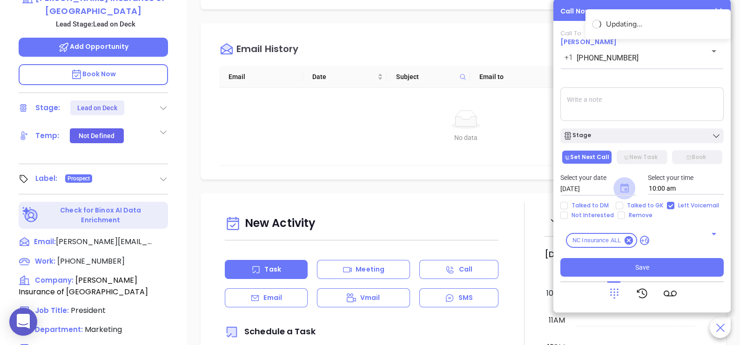
click at [624, 190] on icon "Choose date, selected date is Sep 12, 2025" at bounding box center [624, 187] width 8 height 9
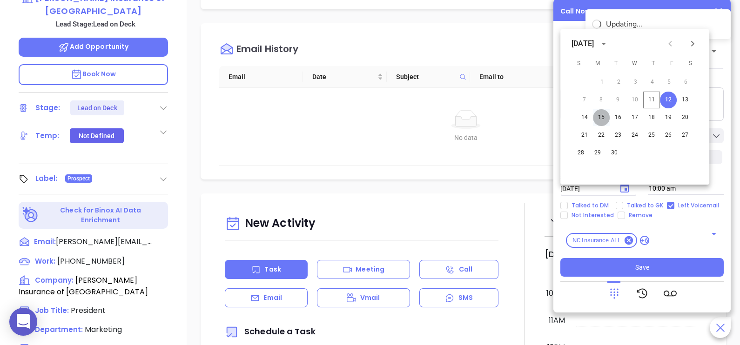
click at [598, 119] on button "15" at bounding box center [601, 117] width 17 height 17
type input "[DATE]"
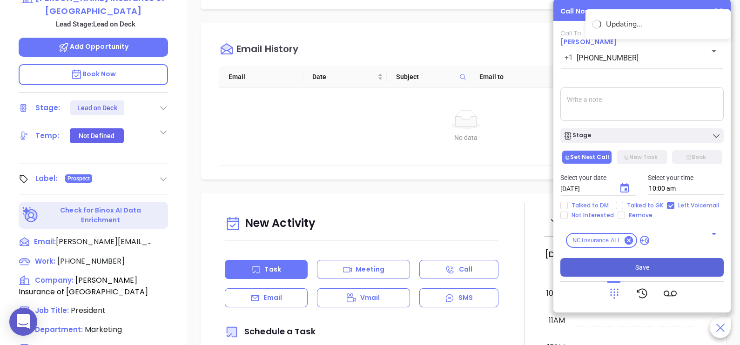
click at [643, 270] on span "Save" at bounding box center [642, 267] width 14 height 10
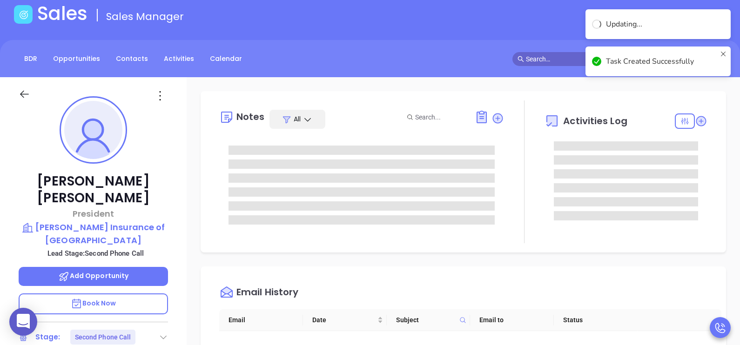
scroll to position [46, 0]
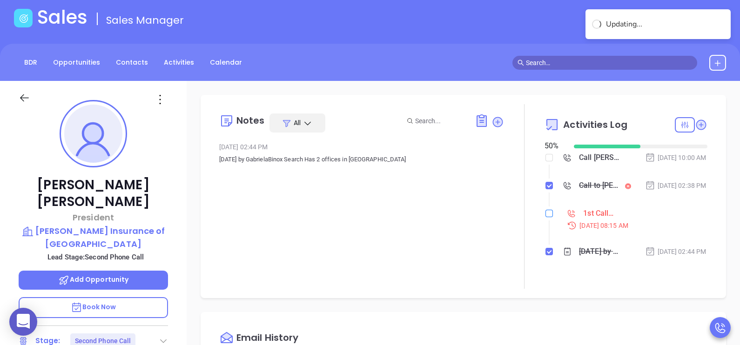
click at [545, 219] on label at bounding box center [548, 213] width 7 height 10
click at [545, 217] on input "checkbox" at bounding box center [548, 213] width 7 height 7
checkbox input "true"
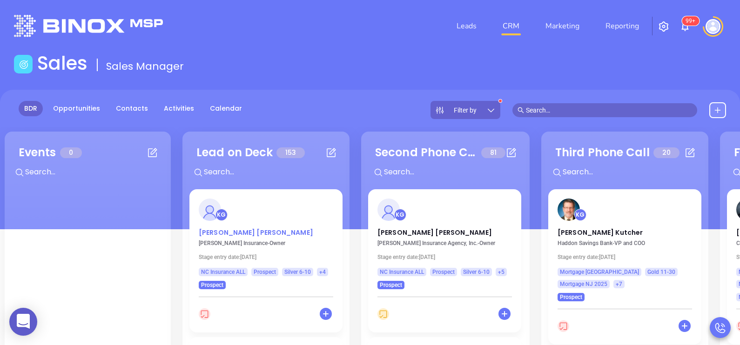
click at [225, 233] on p "[PERSON_NAME]" at bounding box center [266, 230] width 134 height 5
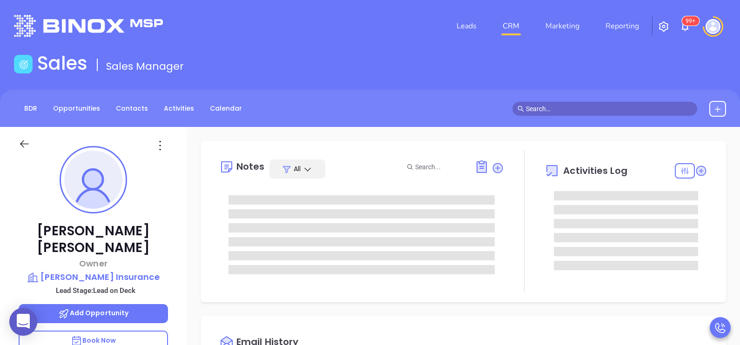
type input "[DATE]"
type input "[PERSON_NAME]"
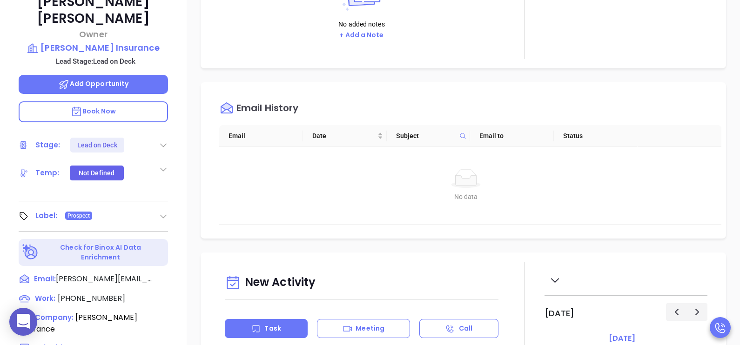
scroll to position [232, 0]
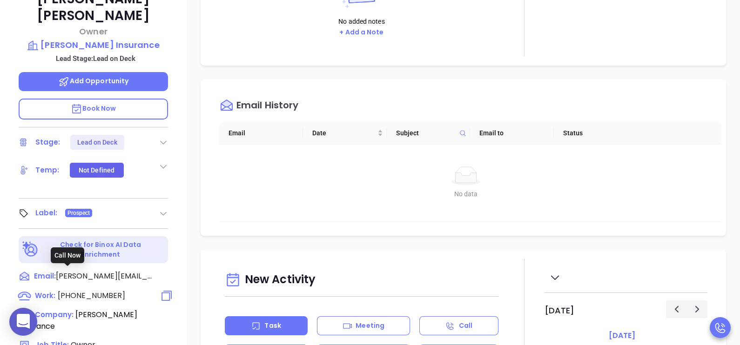
click at [99, 290] on span "[PHONE_NUMBER]" at bounding box center [91, 295] width 67 height 11
type input "[PHONE_NUMBER]"
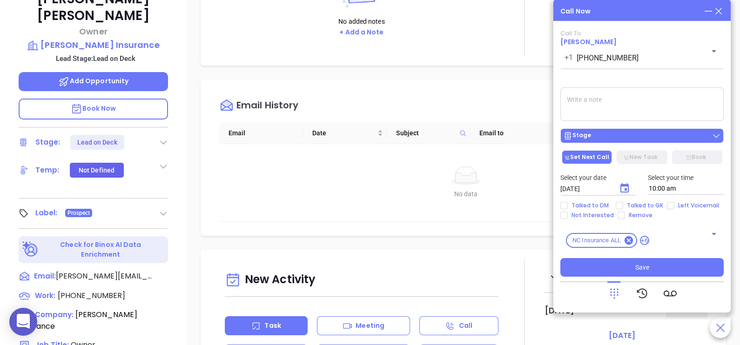
click at [643, 139] on div "Stage" at bounding box center [642, 135] width 158 height 9
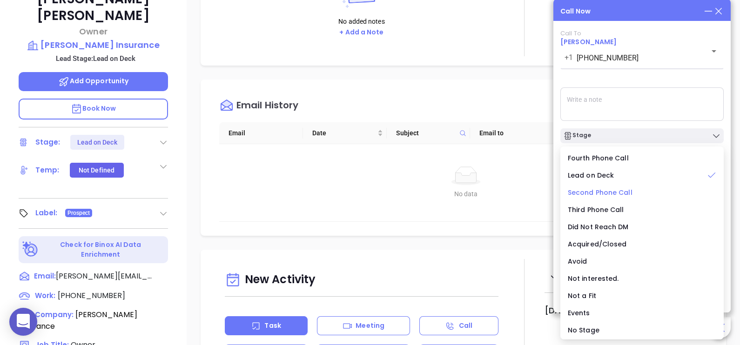
click at [614, 195] on span "Second Phone Call" at bounding box center [599, 192] width 65 height 9
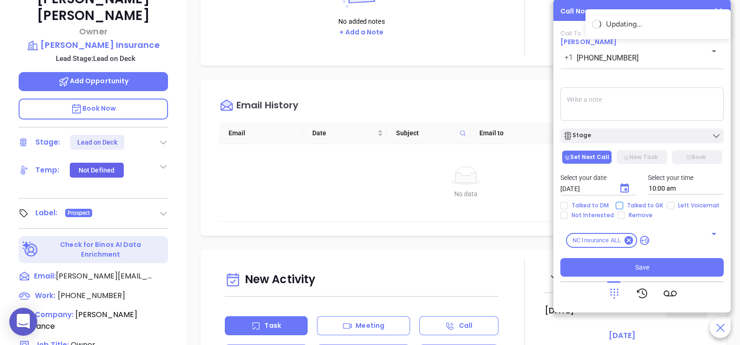
click at [647, 207] on span "Talked to GK" at bounding box center [645, 205] width 44 height 7
click at [623, 207] on input "Talked to GK" at bounding box center [618, 205] width 7 height 7
checkbox input "true"
click at [623, 192] on icon "Choose date, selected date is Sep 12, 2025" at bounding box center [624, 188] width 11 height 11
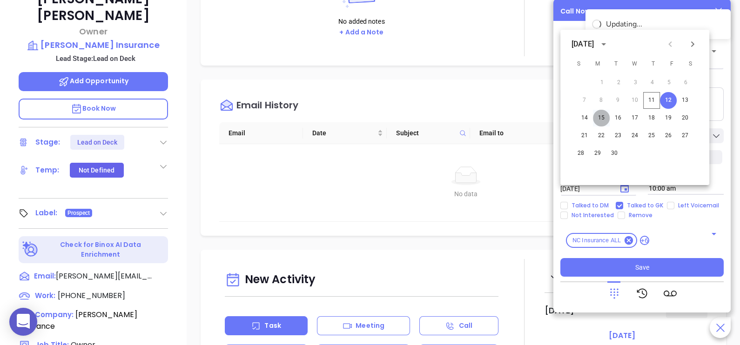
click at [605, 115] on button "15" at bounding box center [601, 118] width 17 height 17
type input "[DATE]"
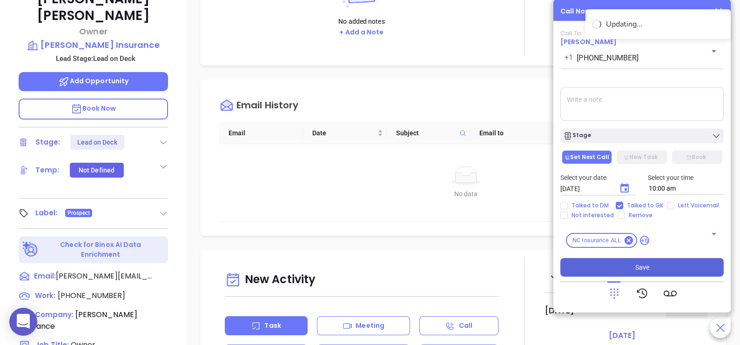
click at [620, 269] on button "Save" at bounding box center [641, 267] width 163 height 19
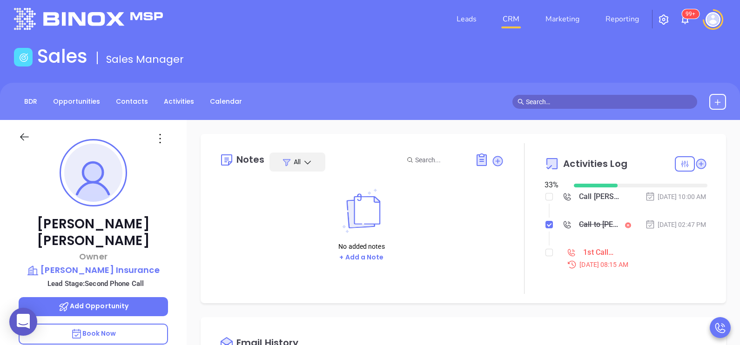
scroll to position [0, 0]
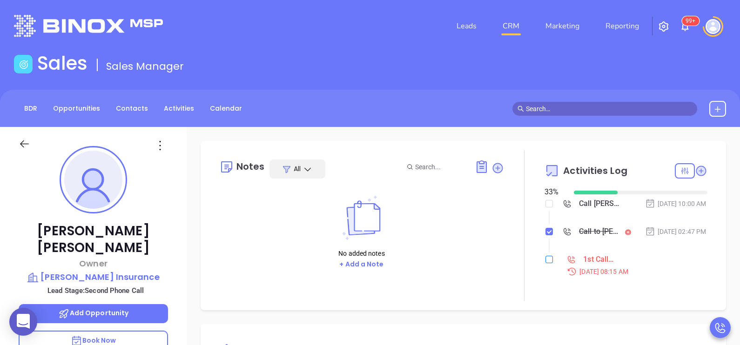
click at [545, 263] on input "checkbox" at bounding box center [548, 259] width 7 height 7
checkbox input "true"
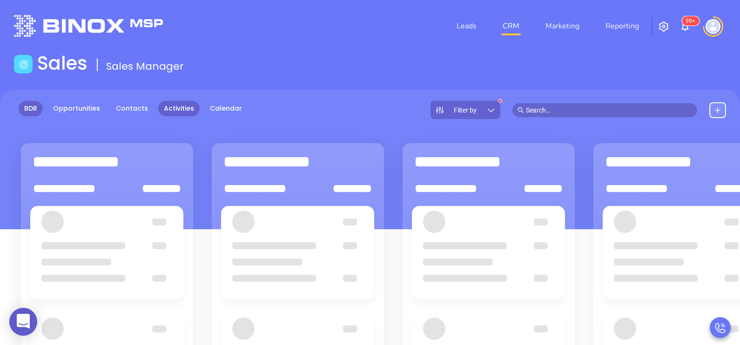
click at [170, 112] on link "Activities" at bounding box center [178, 108] width 41 height 15
